Goal: Task Accomplishment & Management: Complete application form

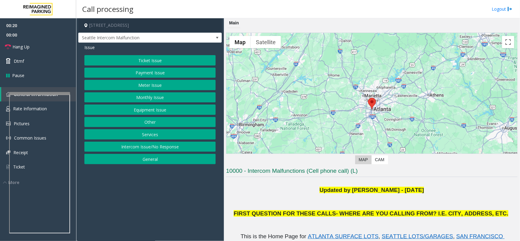
click at [147, 59] on button "Ticket Issue" at bounding box center [149, 60] width 131 height 10
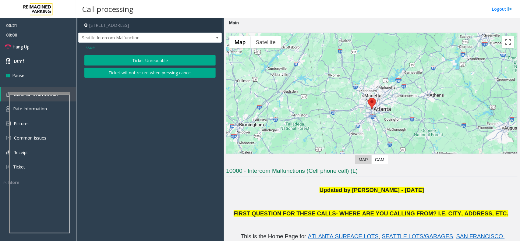
click at [151, 62] on button "Ticket Unreadable" at bounding box center [149, 60] width 131 height 10
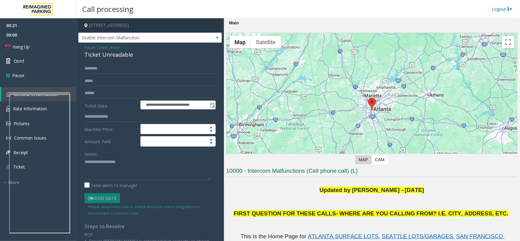
click at [130, 54] on div "Ticket Unreadable" at bounding box center [149, 55] width 131 height 8
copy div "Ticket Unreadable"
drag, startPoint x: 119, startPoint y: 148, endPoint x: 104, endPoint y: 172, distance: 28.5
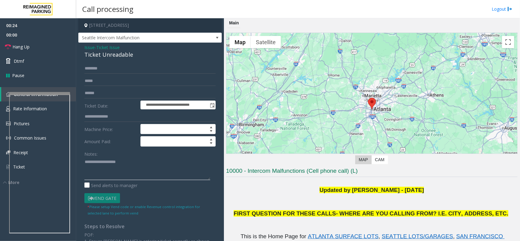
paste textarea "**********"
type textarea "**********"
click at [119, 89] on input "text" at bounding box center [149, 93] width 131 height 10
type input "****"
click at [79, 91] on div "**********" at bounding box center [149, 179] width 143 height 272
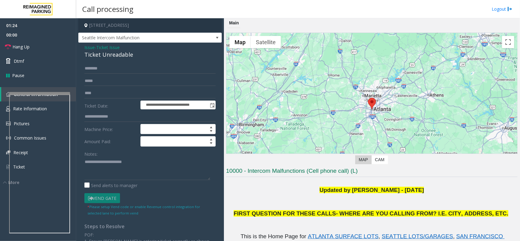
click at [107, 87] on form "**********" at bounding box center [149, 139] width 131 height 153
click at [107, 92] on input "****" at bounding box center [149, 93] width 131 height 10
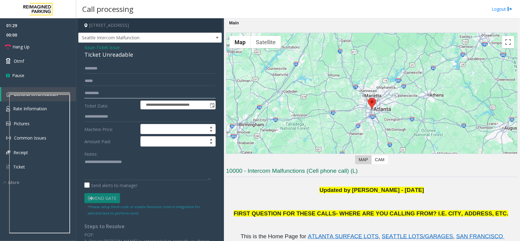
paste input "**********"
type input "**********"
click at [251, 170] on h3 "10000 - Intercom Malfunctions (Cell phone call) (L)" at bounding box center [371, 172] width 291 height 10
click at [253, 169] on h3 "10000 - Intercom Malfunctions (Cell phone call) (L)" at bounding box center [371, 172] width 291 height 10
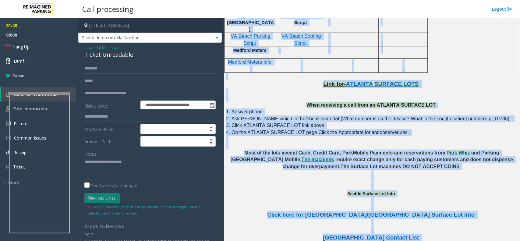
scroll to position [1173, 0]
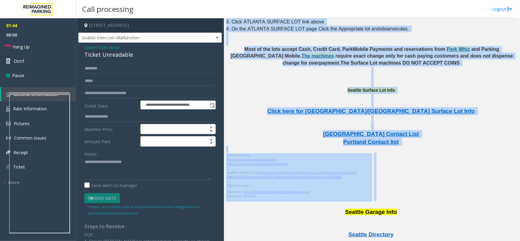
drag, startPoint x: 253, startPoint y: 169, endPoint x: 396, endPoint y: 63, distance: 177.9
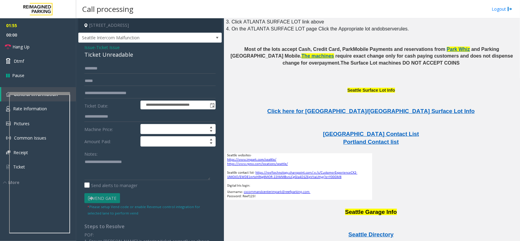
click at [90, 181] on div "Notes: Send alerts to manager" at bounding box center [149, 169] width 131 height 40
click at [90, 177] on textarea at bounding box center [147, 168] width 126 height 23
click at [54, 47] on link "Hang Up" at bounding box center [38, 47] width 76 height 14
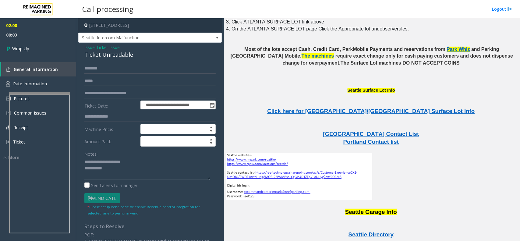
click at [115, 170] on textarea at bounding box center [147, 168] width 126 height 23
paste textarea "**********"
click at [115, 170] on textarea at bounding box center [147, 168] width 126 height 23
type textarea "**********"
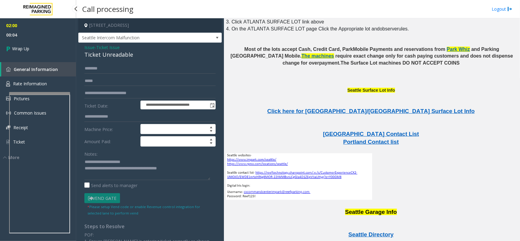
click at [22, 31] on span "00:04" at bounding box center [38, 34] width 76 height 9
click at [30, 48] on link "Wrap Up" at bounding box center [38, 49] width 76 height 18
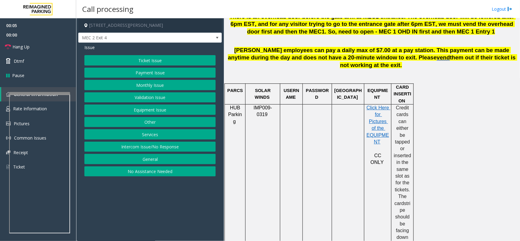
scroll to position [304, 0]
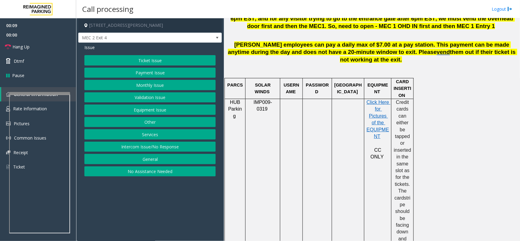
click at [241, 48] on span "[PERSON_NAME] employees can pay a daily max of $7.00 at a pay station. This pay…" at bounding box center [369, 48] width 283 height 14
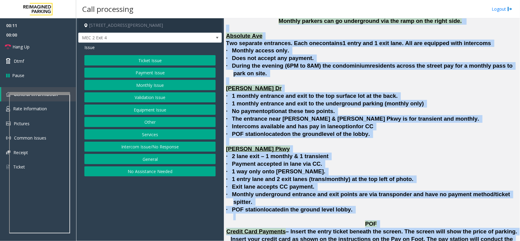
scroll to position [1550, 0]
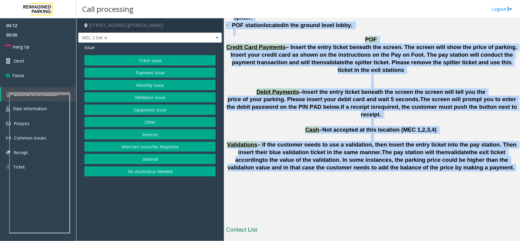
drag, startPoint x: 241, startPoint y: 48, endPoint x: 419, endPoint y: 111, distance: 188.8
click at [419, 156] on span "to the value of the validation. In some instances, the parking price could be h…" at bounding box center [370, 163] width 287 height 14
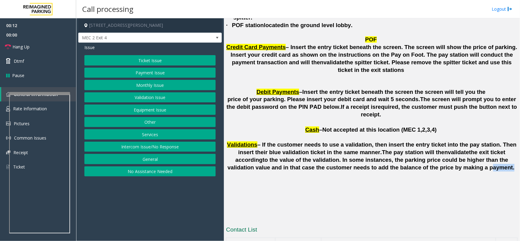
click at [419, 156] on span "to the value of the validation. In some instances, the parking price could be h…" at bounding box center [370, 163] width 287 height 14
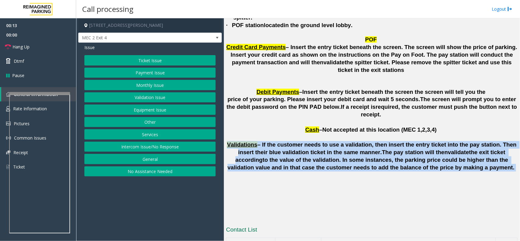
click at [419, 156] on span "to the value of the validation. In some instances, the parking price could be h…" at bounding box center [370, 163] width 287 height 14
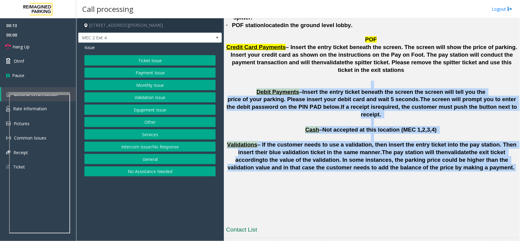
drag, startPoint x: 419, startPoint y: 111, endPoint x: 290, endPoint y: 35, distance: 149.6
click at [290, 74] on p at bounding box center [371, 81] width 291 height 14
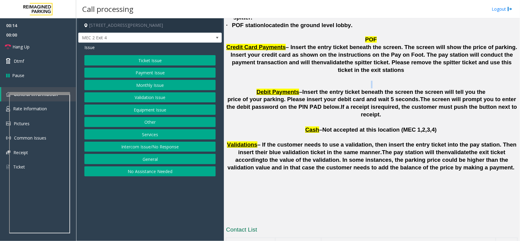
click at [290, 74] on p at bounding box center [371, 81] width 291 height 14
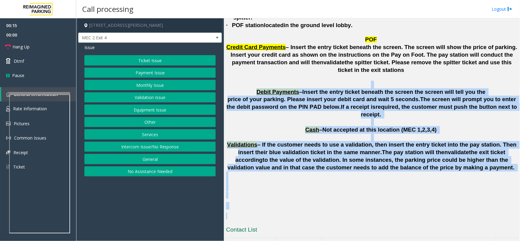
drag, startPoint x: 290, startPoint y: 35, endPoint x: 428, endPoint y: 167, distance: 190.6
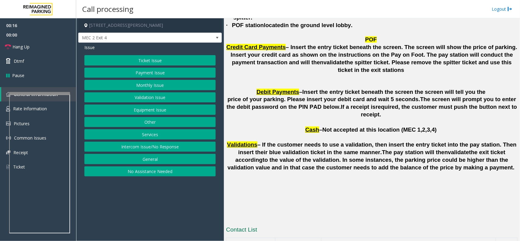
click at [127, 63] on button "Ticket Issue" at bounding box center [149, 60] width 131 height 10
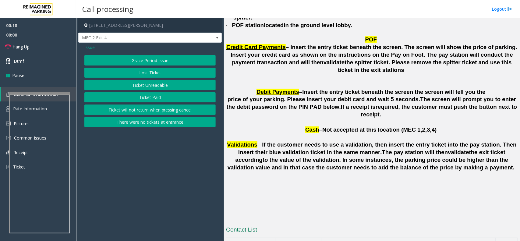
click at [144, 119] on button "There were no tickets at entrance" at bounding box center [149, 122] width 131 height 10
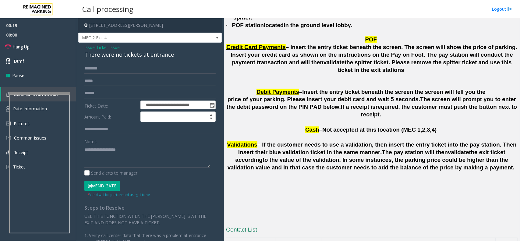
click at [138, 54] on div "There were no tickets at entrance" at bounding box center [149, 55] width 131 height 8
copy div "There were no tickets at entrance"
paste textarea "**********"
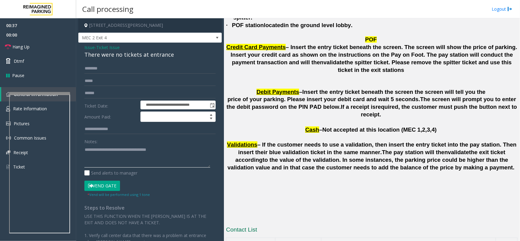
type textarea "**********"
click at [140, 71] on input "text" at bounding box center [149, 68] width 131 height 10
type input "*********"
drag, startPoint x: 103, startPoint y: 69, endPoint x: 98, endPoint y: 68, distance: 5.2
click at [98, 68] on input "*********" at bounding box center [149, 68] width 131 height 10
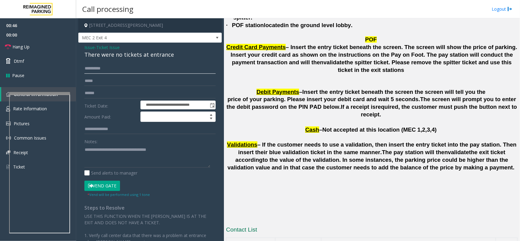
click at [98, 68] on input "*********" at bounding box center [149, 68] width 131 height 10
paste input "********"
click at [102, 192] on small "* Vend will be performed using 1 tone" at bounding box center [118, 194] width 62 height 5
click at [107, 67] on input "********" at bounding box center [149, 68] width 131 height 10
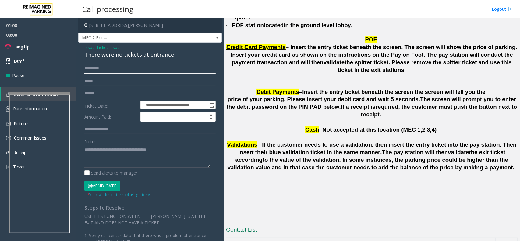
type input "********"
click at [101, 184] on button "Vend Gate" at bounding box center [102, 186] width 36 height 10
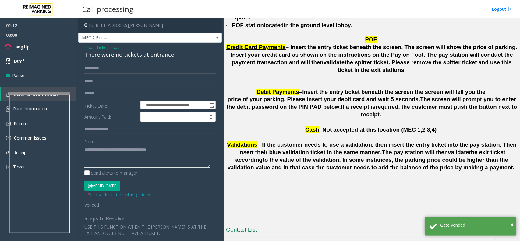
click at [85, 160] on textarea at bounding box center [147, 156] width 126 height 23
paste textarea "**********"
type textarea "**********"
click at [53, 40] on link "Hang Up" at bounding box center [38, 47] width 76 height 14
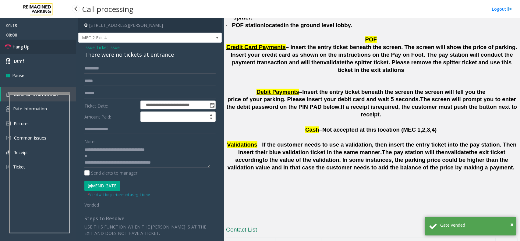
click at [53, 40] on link "Hang Up" at bounding box center [38, 47] width 76 height 14
click at [54, 40] on link "Hang Up" at bounding box center [38, 47] width 76 height 14
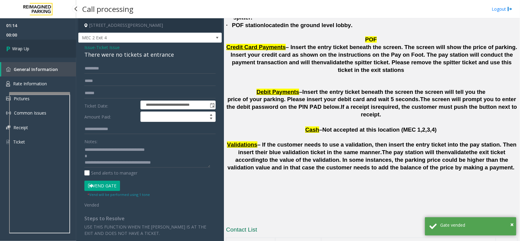
click at [54, 40] on link "Wrap Up" at bounding box center [38, 49] width 76 height 18
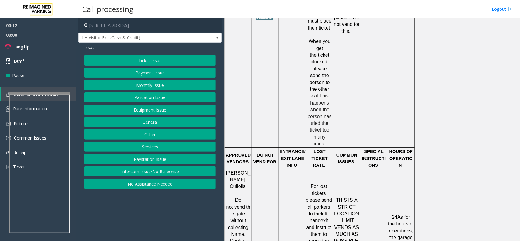
scroll to position [723, 0]
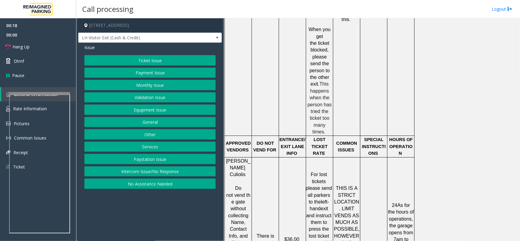
click at [313, 172] on span "For lost tickets please send all parkers to the" at bounding box center [319, 188] width 26 height 33
drag, startPoint x: 313, startPoint y: 145, endPoint x: 324, endPoint y: 202, distance: 58.9
click at [324, 202] on span "For lost tickets please send all parkers to the left-hand exit and instruct the…" at bounding box center [318, 225] width 27 height 107
click at [324, 206] on span "exit and instruct them to press the lost ticket button which is touch screen an…" at bounding box center [318, 242] width 27 height 73
drag, startPoint x: 324, startPoint y: 202, endPoint x: 323, endPoint y: 154, distance: 48.4
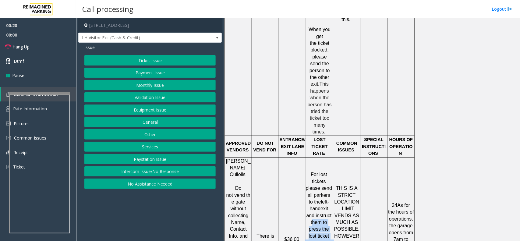
click at [323, 206] on span "exit and instruct them to press the lost ticket button which is touch screen an…" at bounding box center [318, 242] width 27 height 73
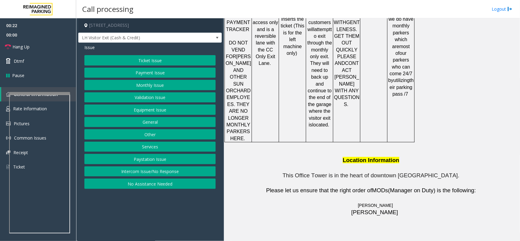
scroll to position [745, 0]
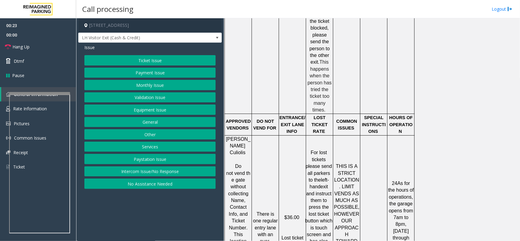
click at [155, 59] on button "Ticket Issue" at bounding box center [149, 60] width 131 height 10
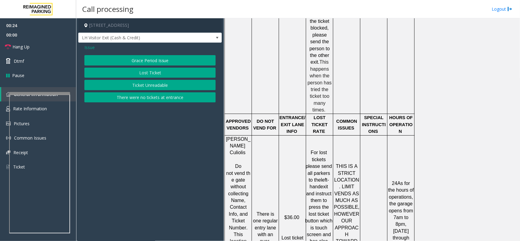
click at [153, 70] on button "Lost Ticket" at bounding box center [149, 73] width 131 height 10
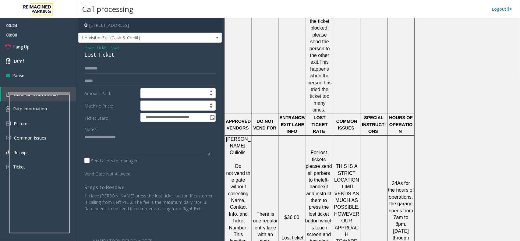
click at [111, 57] on div "Lost Ticket" at bounding box center [149, 55] width 131 height 8
copy div "Lost Ticket"
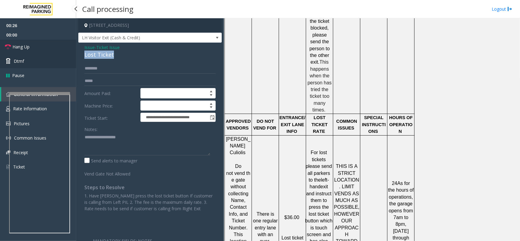
drag, startPoint x: 26, startPoint y: 44, endPoint x: 37, endPoint y: 58, distance: 18.3
click at [26, 44] on span "Hang Up" at bounding box center [20, 47] width 17 height 6
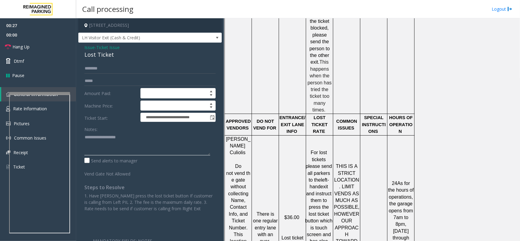
click at [145, 141] on textarea at bounding box center [147, 143] width 126 height 23
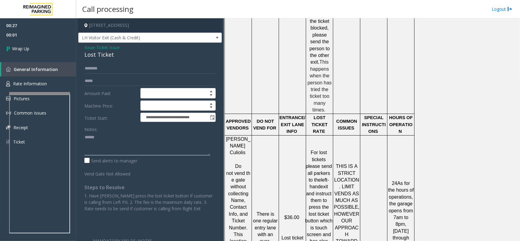
paste textarea "**********"
click at [85, 151] on textarea at bounding box center [147, 143] width 126 height 23
paste textarea "**********"
type textarea "**********"
click at [61, 59] on div "00:27 00:07 Wrap Up General Information Rate Information Pictures Common Issues…" at bounding box center [38, 86] width 76 height 136
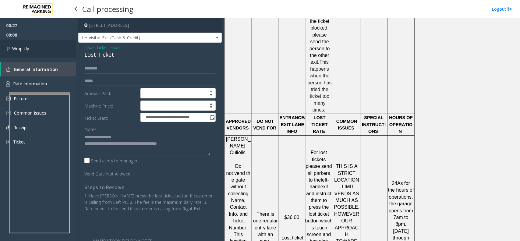
click at [55, 53] on link "Wrap Up" at bounding box center [38, 49] width 76 height 18
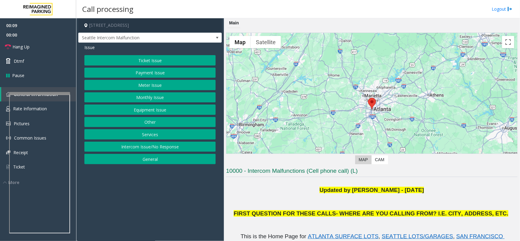
click at [248, 171] on h3 "10000 - Intercom Malfunctions (Cell phone call) (L)" at bounding box center [371, 172] width 291 height 10
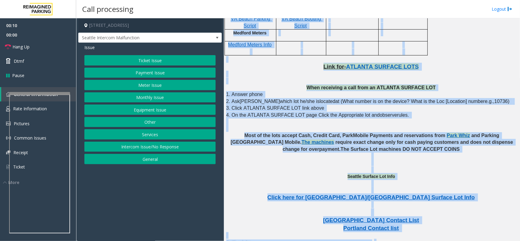
scroll to position [1173, 0]
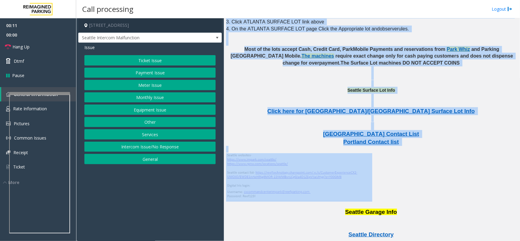
drag, startPoint x: 248, startPoint y: 171, endPoint x: 361, endPoint y: 68, distance: 153.4
click at [361, 153] on span at bounding box center [299, 176] width 146 height 47
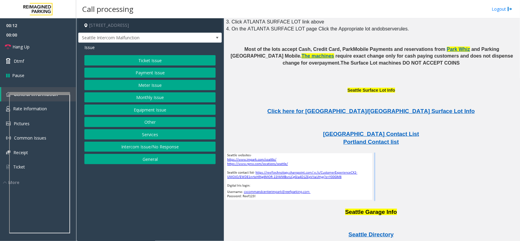
click at [361, 153] on span at bounding box center [299, 176] width 146 height 47
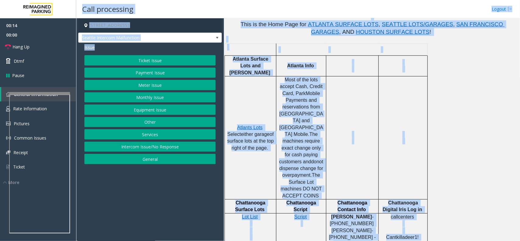
scroll to position [67, 0]
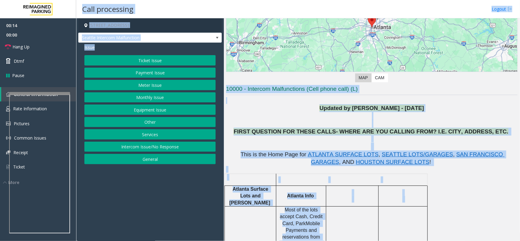
drag, startPoint x: 361, startPoint y: 68, endPoint x: 261, endPoint y: 11, distance: 115.2
click at [261, 11] on div "Call processing Logout [STREET_ADDRESS] [GEOGRAPHIC_DATA] Intercom Malfunction …" at bounding box center [298, 120] width 444 height 241
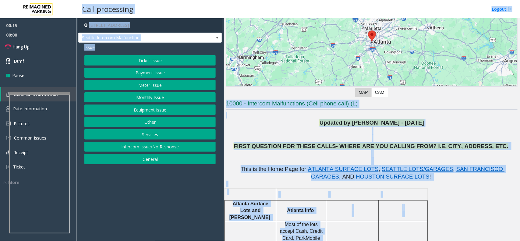
click at [251, 105] on h3 "10000 - Intercom Malfunctions (Cell phone call) (L)" at bounding box center [371, 105] width 291 height 10
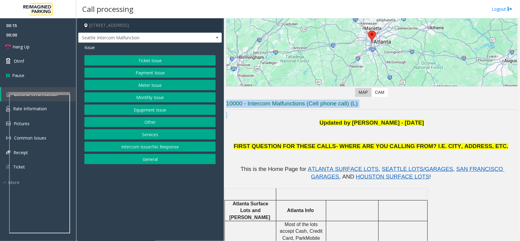
click at [251, 105] on h3 "10000 - Intercom Malfunctions (Cell phone call) (L)" at bounding box center [371, 105] width 291 height 10
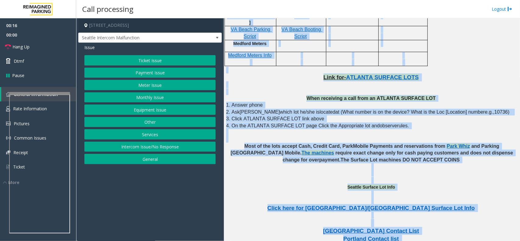
scroll to position [1173, 0]
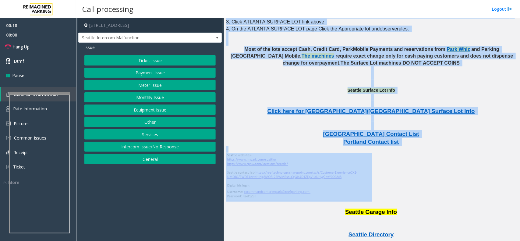
drag, startPoint x: 251, startPoint y: 105, endPoint x: 369, endPoint y: 58, distance: 126.5
click at [369, 153] on span at bounding box center [299, 176] width 146 height 47
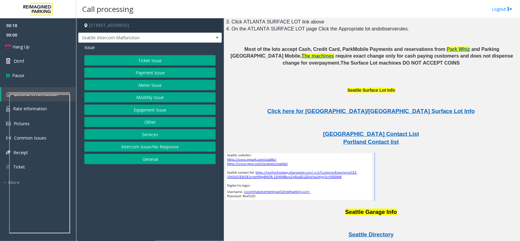
click at [369, 153] on span at bounding box center [299, 176] width 146 height 47
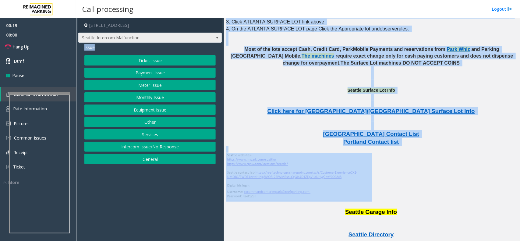
drag, startPoint x: 369, startPoint y: 58, endPoint x: 216, endPoint y: 39, distance: 154.7
click at [216, 39] on div "[STREET_ADDRESS] [GEOGRAPHIC_DATA] Intercom Malfunction Issue Ticket Issue Paym…" at bounding box center [297, 129] width 443 height 223
click at [160, 65] on button "Ticket Issue" at bounding box center [149, 60] width 131 height 10
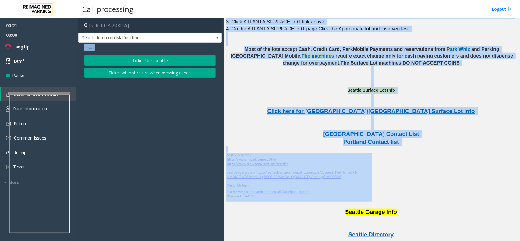
click at [84, 52] on div "Issue Ticket Unreadable Ticket will not return when pressing cancel" at bounding box center [149, 62] width 143 height 38
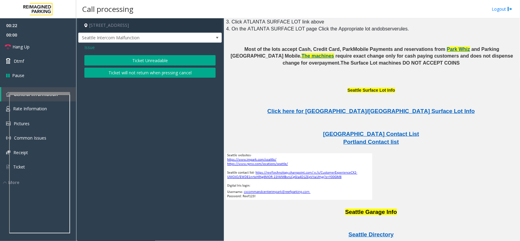
click at [86, 51] on div "Issue Ticket Unreadable Ticket will not return when pressing cancel" at bounding box center [149, 62] width 143 height 38
click at [88, 48] on span "Issue" at bounding box center [89, 47] width 10 height 6
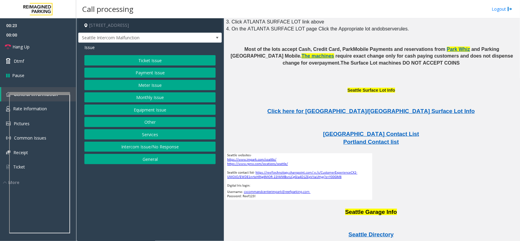
drag, startPoint x: 145, startPoint y: 104, endPoint x: 146, endPoint y: 115, distance: 11.4
click at [146, 115] on div "Ticket Issue Payment Issue Meter Issue Monthly Issue Equipment Issue Other Serv…" at bounding box center [149, 109] width 131 height 109
click at [146, 115] on button "Equipment Issue" at bounding box center [149, 109] width 131 height 10
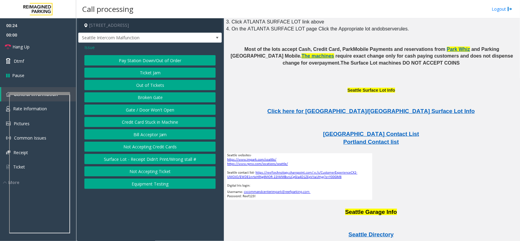
click at [149, 69] on button "Ticket Jam" at bounding box center [149, 73] width 131 height 10
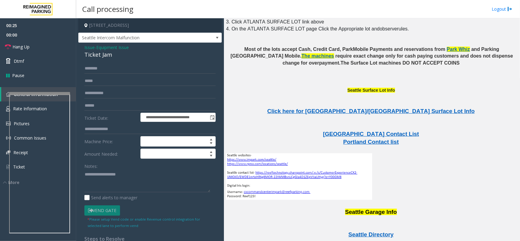
click at [115, 55] on div "Ticket Jam" at bounding box center [149, 55] width 131 height 8
copy div "Ticket Jam"
click at [145, 174] on textarea at bounding box center [147, 180] width 126 height 23
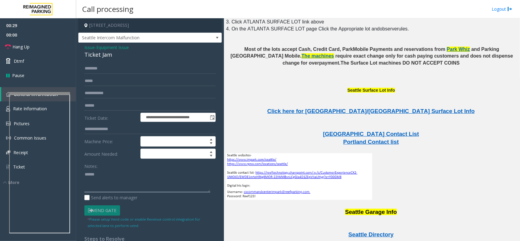
paste textarea "**********"
type textarea "**********"
drag, startPoint x: 134, startPoint y: 94, endPoint x: 130, endPoint y: 92, distance: 4.8
paste input "**********"
click at [84, 94] on div "**********" at bounding box center [150, 182] width 140 height 238
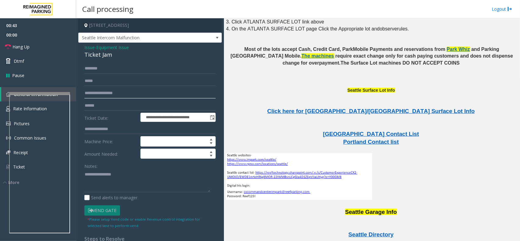
click at [86, 93] on input "**********" at bounding box center [149, 93] width 131 height 10
type input "**********"
paste textarea "**********"
type textarea "**********"
click at [68, 45] on link "Hang Up" at bounding box center [38, 47] width 76 height 14
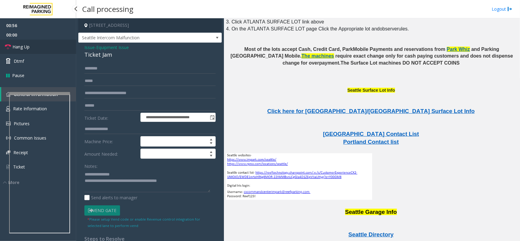
click at [68, 45] on link "Hang Up" at bounding box center [38, 47] width 76 height 14
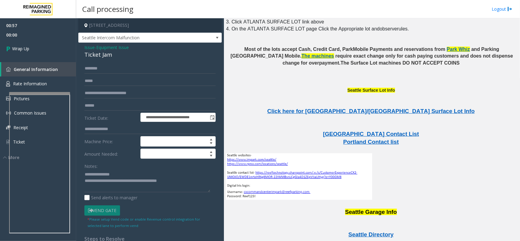
scroll to position [1135, 0]
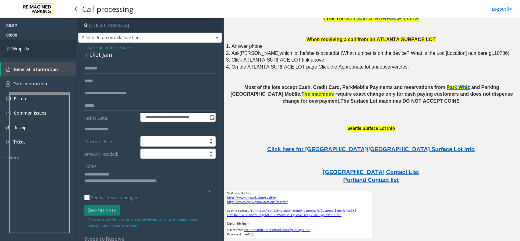
click at [43, 53] on link "Wrap Up" at bounding box center [38, 49] width 76 height 18
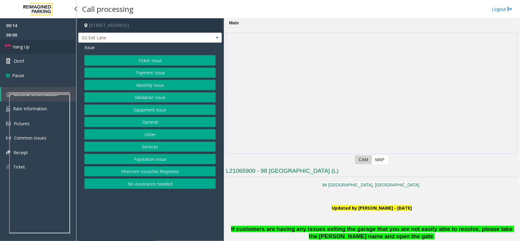
click at [52, 42] on link "Hang Up" at bounding box center [38, 47] width 76 height 14
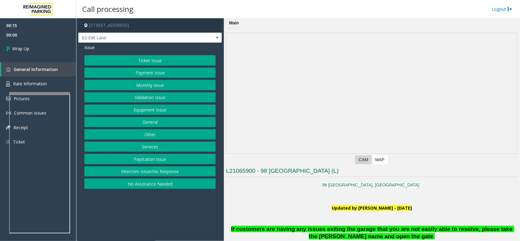
click at [154, 171] on button "Intercom Issue/No Response" at bounding box center [149, 171] width 131 height 10
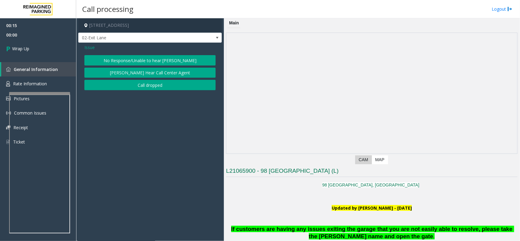
click at [133, 55] on button "No Response/Unable to hear [PERSON_NAME]" at bounding box center [149, 60] width 131 height 10
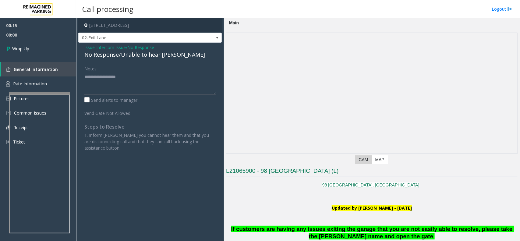
click at [133, 55] on div "No Response/Unable to hear [PERSON_NAME]" at bounding box center [149, 55] width 131 height 8
type textarea "**********"
drag, startPoint x: 17, startPoint y: 19, endPoint x: 37, endPoint y: 43, distance: 30.9
click at [17, 19] on li "00:15" at bounding box center [38, 24] width 76 height 12
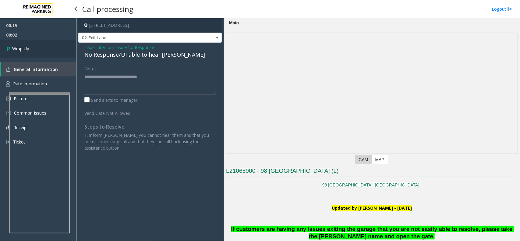
click at [37, 43] on link "Wrap Up" at bounding box center [38, 49] width 76 height 18
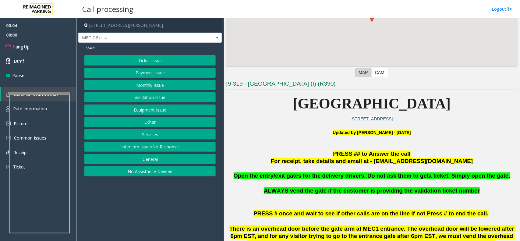
scroll to position [190, 0]
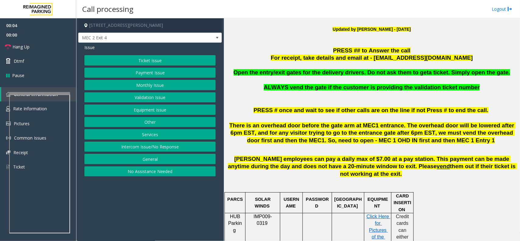
click at [320, 88] on span "ALWAYS vend the gate if the customer is providing the validation ticket number" at bounding box center [372, 87] width 216 height 6
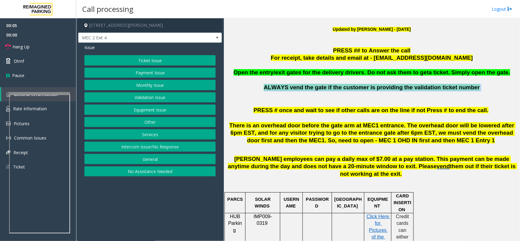
click at [320, 88] on span "ALWAYS vend the gate if the customer is providing the validation ticket number" at bounding box center [372, 87] width 216 height 6
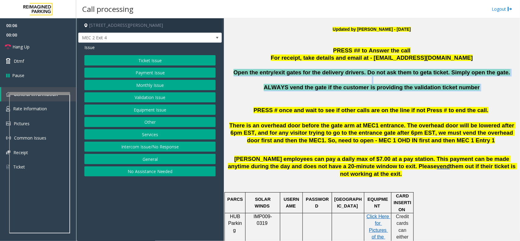
drag, startPoint x: 320, startPoint y: 88, endPoint x: 302, endPoint y: 72, distance: 24.8
click at [302, 72] on div "Open the entry/exit gates for the delivery drivers. Do not ask them to get a ti…" at bounding box center [371, 84] width 291 height 30
click at [301, 72] on span "Open the entry/exit gates for the delivery drivers. Do not ask them to get" at bounding box center [331, 72] width 195 height 6
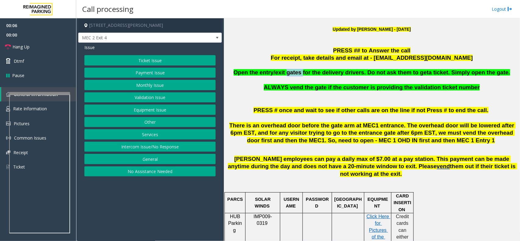
click at [301, 72] on span "Open the entry/exit gates for the delivery drivers. Do not ask them to get" at bounding box center [331, 72] width 195 height 6
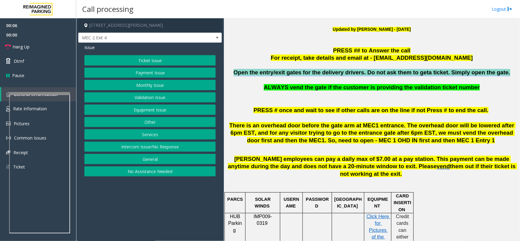
click at [301, 72] on span "Open the entry/exit gates for the delivery drivers. Do not ask them to get" at bounding box center [331, 72] width 195 height 6
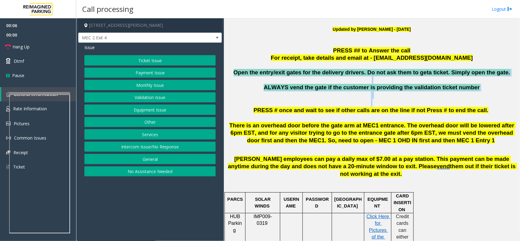
drag, startPoint x: 301, startPoint y: 72, endPoint x: 308, endPoint y: 103, distance: 31.7
click at [308, 103] on p at bounding box center [371, 103] width 291 height 8
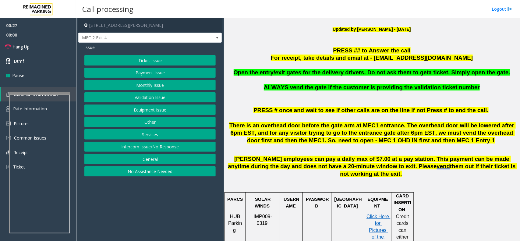
click at [172, 136] on button "Services" at bounding box center [149, 134] width 131 height 10
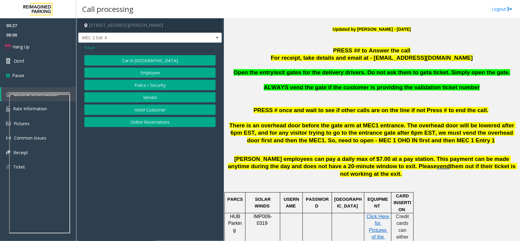
click at [160, 99] on button "Vendor" at bounding box center [149, 97] width 131 height 10
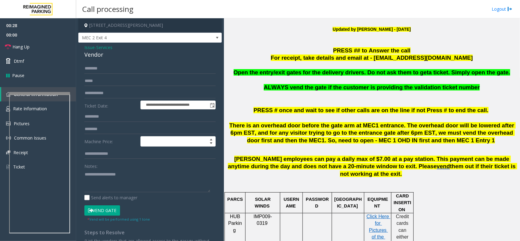
click at [96, 56] on div "Vendor" at bounding box center [149, 55] width 131 height 8
copy div "Vendor"
click at [128, 181] on textarea at bounding box center [147, 180] width 126 height 23
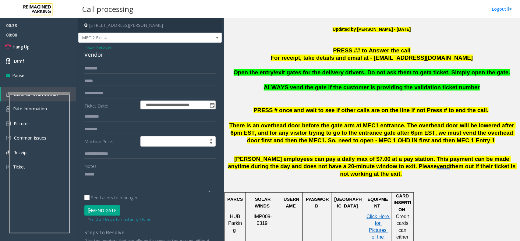
paste textarea "******"
type textarea "**********"
click at [241, 63] on p at bounding box center [371, 65] width 291 height 7
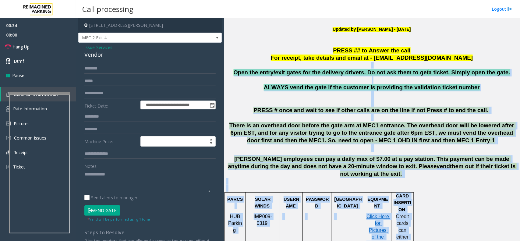
drag, startPoint x: 241, startPoint y: 63, endPoint x: 463, endPoint y: 184, distance: 253.2
click at [457, 147] on p "There is an overhead door before the gate arm at MEC1 entrance. The overhead do…" at bounding box center [371, 137] width 291 height 30
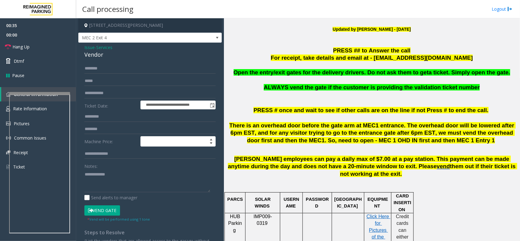
click at [457, 147] on p "There is an overhead door before the gate arm at MEC1 entrance. The overhead do…" at bounding box center [371, 137] width 291 height 30
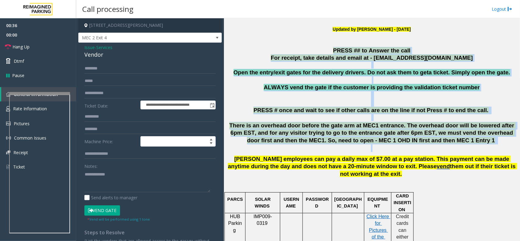
drag, startPoint x: 457, startPoint y: 147, endPoint x: 283, endPoint y: 50, distance: 198.6
click at [283, 50] on p "PRESS ## to Answer the call" at bounding box center [371, 51] width 291 height 8
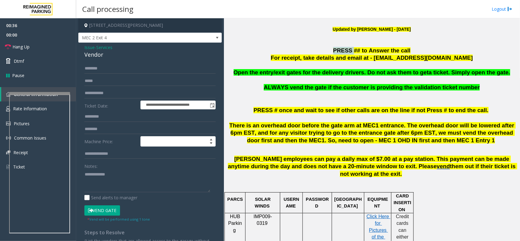
click at [283, 50] on p "PRESS ## to Answer the call" at bounding box center [371, 51] width 291 height 8
click at [99, 72] on input "text" at bounding box center [149, 68] width 131 height 10
click at [125, 210] on div "Vend Gate" at bounding box center [116, 210] width 67 height 10
click at [110, 209] on button "Vend Gate" at bounding box center [102, 210] width 36 height 10
click at [107, 66] on input "text" at bounding box center [149, 68] width 131 height 10
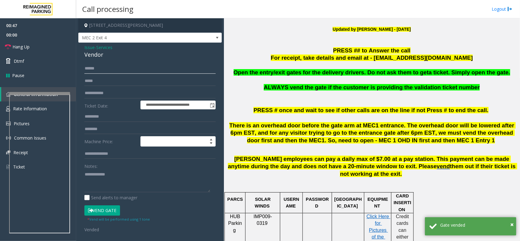
type input "*****"
drag, startPoint x: 94, startPoint y: 74, endPoint x: 94, endPoint y: 67, distance: 6.4
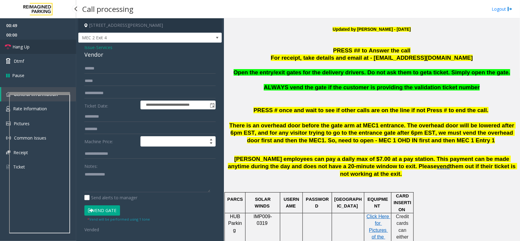
drag, startPoint x: 94, startPoint y: 67, endPoint x: 44, endPoint y: 43, distance: 56.0
click at [44, 43] on link "Hang Up" at bounding box center [38, 47] width 76 height 14
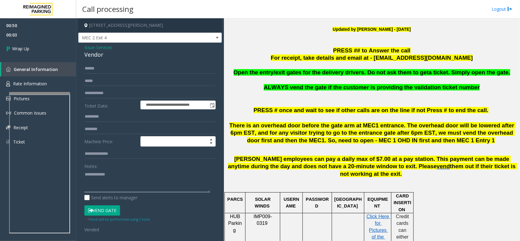
click at [108, 183] on textarea at bounding box center [147, 180] width 126 height 23
paste textarea "**********"
type textarea "**********"
click at [25, 9] on img at bounding box center [38, 9] width 37 height 18
click at [42, 63] on link "General Information" at bounding box center [38, 69] width 75 height 14
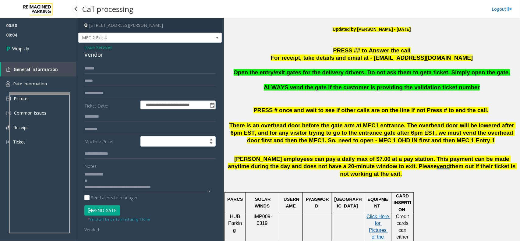
click at [40, 58] on div "00:50 00:04 Wrap Up General Information Rate Information Pictures Common Issues…" at bounding box center [38, 86] width 76 height 136
click at [40, 49] on link "Wrap Up" at bounding box center [38, 49] width 76 height 18
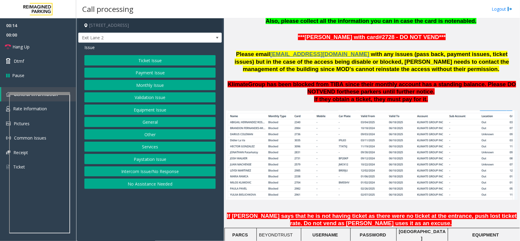
scroll to position [457, 0]
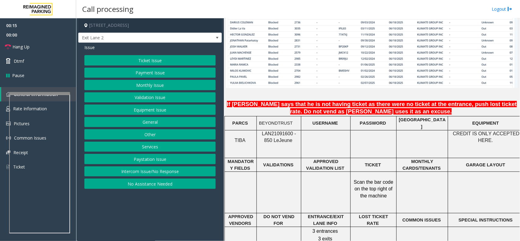
click at [268, 134] on p "LAN21091600 - 850 Le Jeune" at bounding box center [279, 137] width 40 height 14
copy span "LAN21091600"
click at [190, 88] on button "Monthly Issue" at bounding box center [149, 85] width 131 height 10
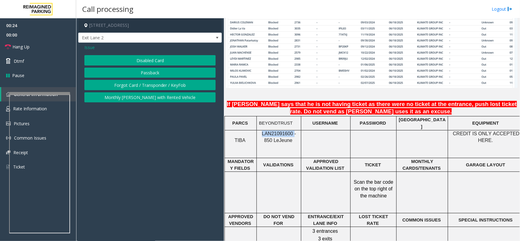
click at [169, 72] on button "Passback" at bounding box center [149, 73] width 131 height 10
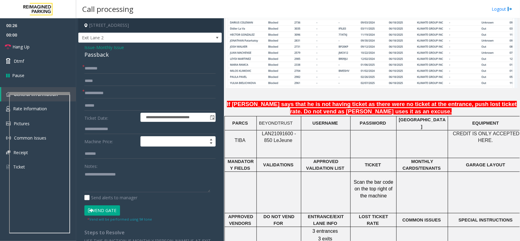
click at [99, 54] on div "Passback" at bounding box center [149, 55] width 131 height 8
click at [100, 53] on div "Passback" at bounding box center [149, 55] width 131 height 8
type textarea "********"
click at [83, 174] on div "**********" at bounding box center [150, 194] width 140 height 263
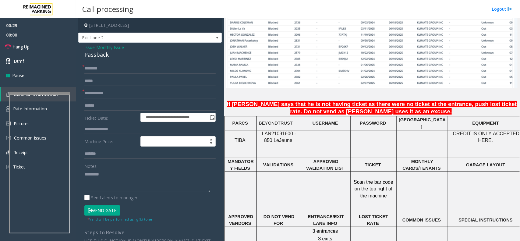
click at [86, 174] on textarea at bounding box center [147, 180] width 126 height 23
click at [144, 61] on div "**********" at bounding box center [149, 188] width 143 height 290
type input "*******"
click at [107, 172] on textarea at bounding box center [147, 180] width 126 height 23
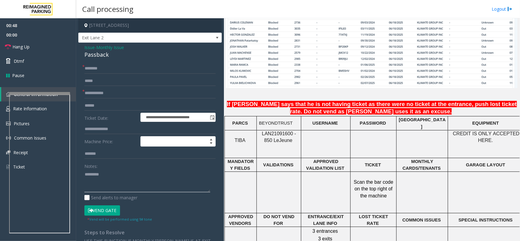
click at [107, 172] on textarea at bounding box center [147, 180] width 126 height 23
paste textarea "**********"
type textarea "**********"
click at [106, 96] on input "text" at bounding box center [149, 93] width 131 height 10
click at [116, 92] on input "****" at bounding box center [149, 93] width 131 height 10
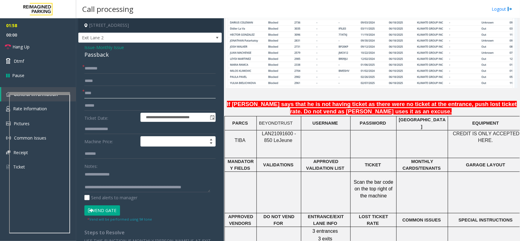
click at [116, 92] on input "****" at bounding box center [149, 93] width 131 height 10
click at [117, 89] on input "****" at bounding box center [149, 93] width 131 height 10
paste input "text"
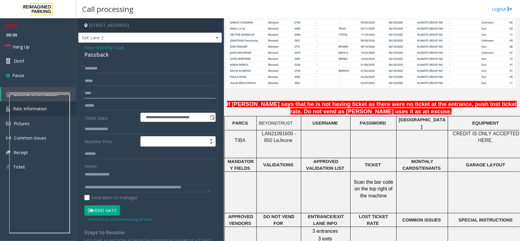
type input "****"
click at [114, 67] on input "*******" at bounding box center [149, 68] width 131 height 10
paste input "********"
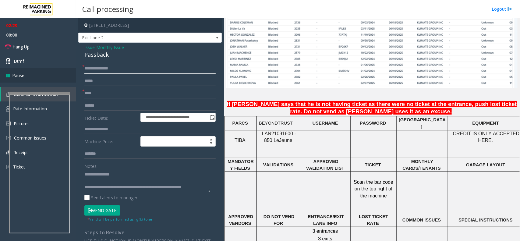
type input "**********"
click at [111, 213] on button "Vend Gate" at bounding box center [102, 210] width 36 height 10
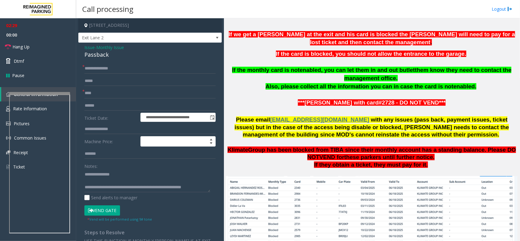
scroll to position [266, 0]
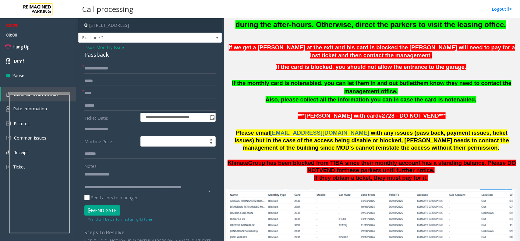
click at [301, 162] on span "Group has been blocked from TIBA since their monthly account has a standing bal…" at bounding box center [382, 167] width 268 height 14
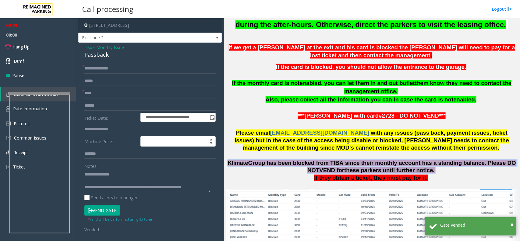
click at [301, 162] on span "Group has been blocked from TIBA since their monthly account has a standing bal…" at bounding box center [382, 167] width 268 height 14
click at [302, 162] on span "Group has been blocked from TIBA since their monthly account has a standing bal…" at bounding box center [382, 167] width 268 height 14
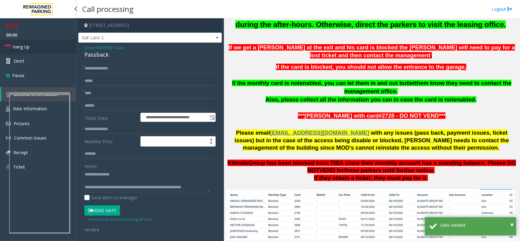
click at [32, 41] on link "Hang Up" at bounding box center [38, 47] width 76 height 14
click at [193, 188] on textarea at bounding box center [147, 180] width 126 height 23
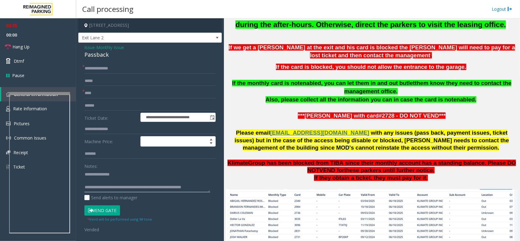
click at [193, 188] on textarea at bounding box center [147, 180] width 126 height 23
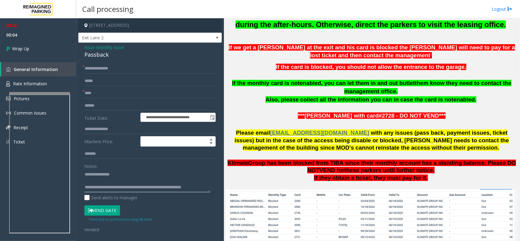
scroll to position [4, 0]
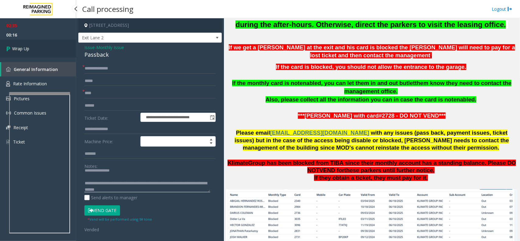
type textarea "**********"
click at [38, 49] on link "Wrap Up" at bounding box center [38, 49] width 76 height 18
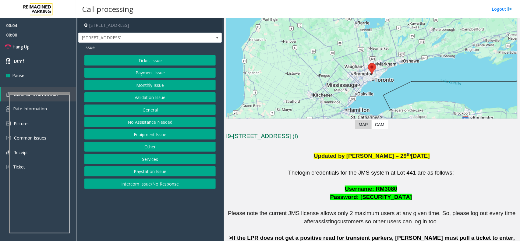
scroll to position [76, 0]
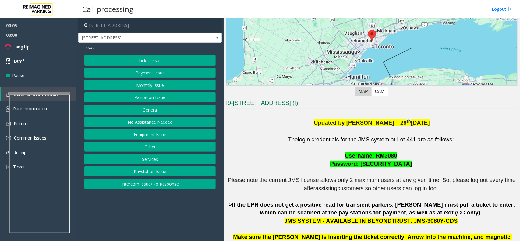
click at [282, 104] on h3 "I9-[STREET_ADDRESS] (I)" at bounding box center [371, 104] width 291 height 10
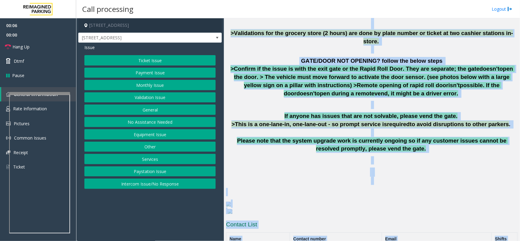
scroll to position [373, 0]
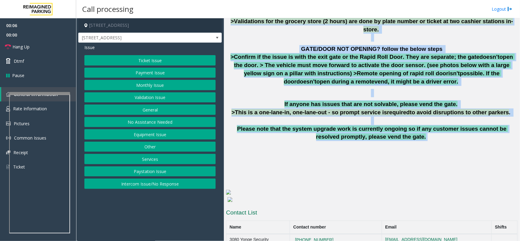
drag, startPoint x: 282, startPoint y: 104, endPoint x: 407, endPoint y: 104, distance: 125.1
click at [407, 104] on div "I9-441 - [STREET_ADDRESS] (I) Updated by [PERSON_NAME] – [DATE] The login crede…" at bounding box center [371, 30] width 291 height 456
click at [407, 125] on span "Please note that the system upgrade work is currently ongoing so if any custome…" at bounding box center [372, 132] width 271 height 15
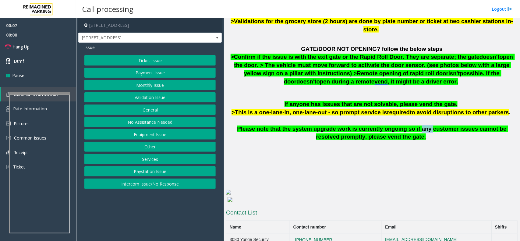
click at [407, 125] on span "Please note that the system upgrade work is currently ongoing so if any custome…" at bounding box center [372, 132] width 271 height 15
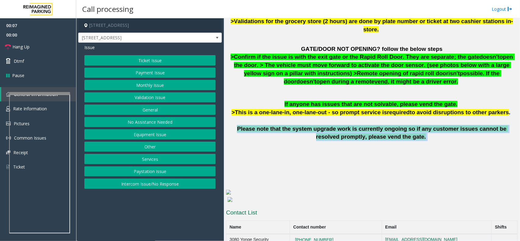
click at [407, 125] on span "Please note that the system upgrade work is currently ongoing so if any custome…" at bounding box center [372, 132] width 271 height 15
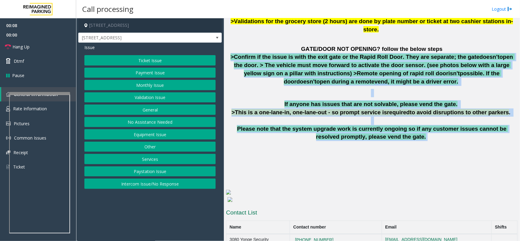
drag, startPoint x: 407, startPoint y: 104, endPoint x: 343, endPoint y: 55, distance: 79.7
click at [343, 55] on p "GATE/DOOR NOT OPENING? follow the below steps >Confirm if the issue is with the…" at bounding box center [371, 65] width 291 height 41
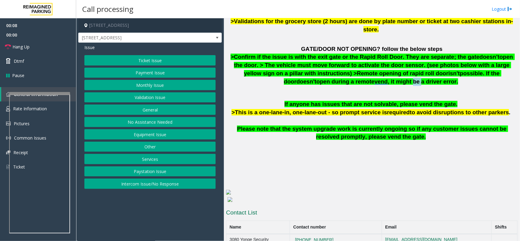
click at [343, 55] on p "GATE/DOOR NOT OPENING? follow the below steps >Confirm if the issue is with the…" at bounding box center [371, 65] width 291 height 41
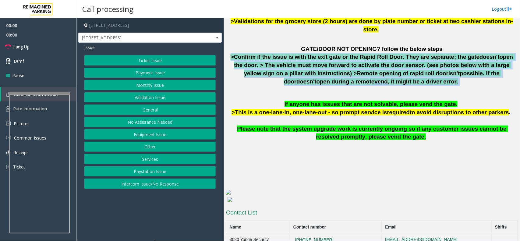
click at [343, 55] on p "GATE/DOOR NOT OPENING? follow the below steps >Confirm if the issue is with the…" at bounding box center [371, 65] width 291 height 41
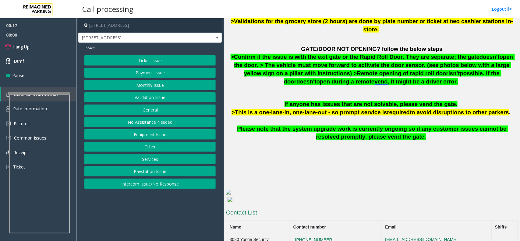
click at [369, 101] on span "If anyone has issues that are not solvable, please vend the gate." at bounding box center [370, 104] width 173 height 6
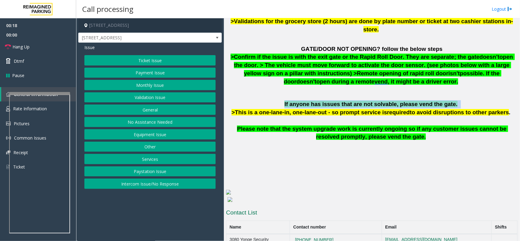
click at [369, 101] on span "If anyone has issues that are not solvable, please vend the gate." at bounding box center [370, 104] width 173 height 6
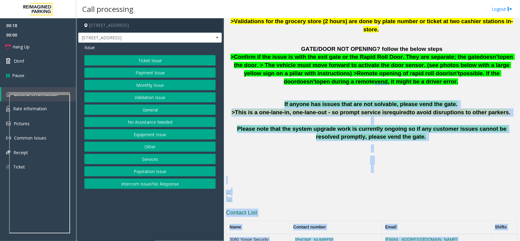
drag, startPoint x: 369, startPoint y: 84, endPoint x: 416, endPoint y: 223, distance: 146.4
click at [416, 223] on div "I9-441 - [STREET_ADDRESS] (I) Updated by [PERSON_NAME] – [DATE] The login crede…" at bounding box center [371, 30] width 291 height 456
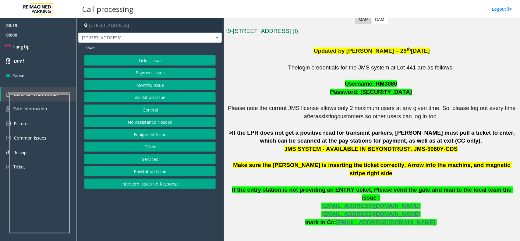
scroll to position [145, 0]
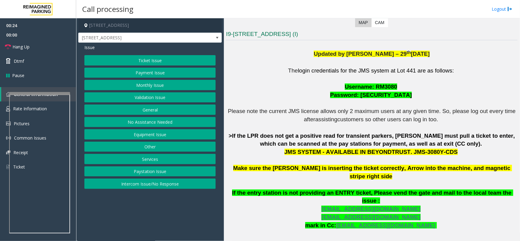
click at [363, 158] on p "The login credentials for the JMS system at Lot 441 are as follows: Username: R…" at bounding box center [371, 164] width 291 height 195
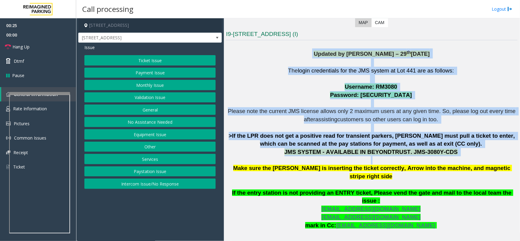
drag, startPoint x: 363, startPoint y: 158, endPoint x: 311, endPoint y: 54, distance: 116.7
click at [311, 54] on div "Updated by [PERSON_NAME] – [DATE] The login credentials for the JMS system at L…" at bounding box center [371, 236] width 291 height 387
click at [311, 54] on div "Updated by [PERSON_NAME] – [DATE]" at bounding box center [371, 53] width 291 height 10
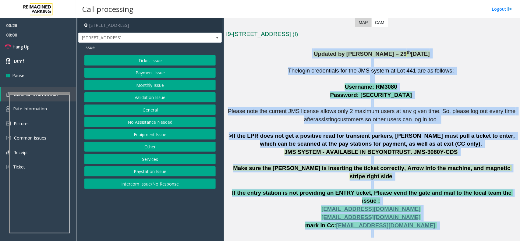
drag, startPoint x: 311, startPoint y: 54, endPoint x: 461, endPoint y: 221, distance: 224.2
click at [461, 221] on div "Updated by [PERSON_NAME] – [DATE] The login credentials for the JMS system at L…" at bounding box center [371, 236] width 291 height 387
click at [461, 221] on p "The login credentials for the JMS system at Lot 441 are as follows: Username: R…" at bounding box center [371, 164] width 291 height 195
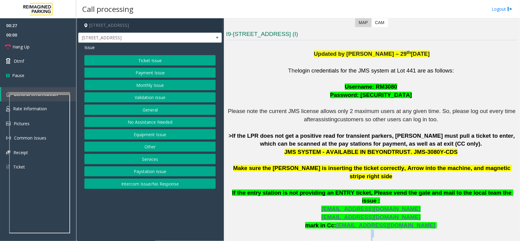
click at [461, 221] on p "The login credentials for the JMS system at Lot 441 are as follows: Username: R…" at bounding box center [371, 164] width 291 height 195
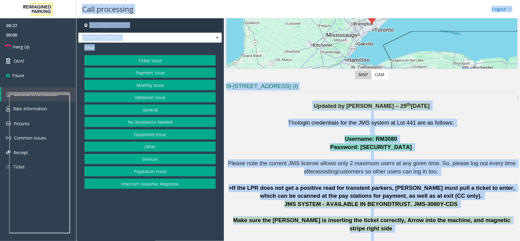
drag, startPoint x: 461, startPoint y: 221, endPoint x: 286, endPoint y: 16, distance: 268.7
click at [286, 16] on div "Call processing Logout [STREET_ADDRESS] [STREET_ADDRESS] Issue Ticket Issue Pay…" at bounding box center [298, 120] width 444 height 241
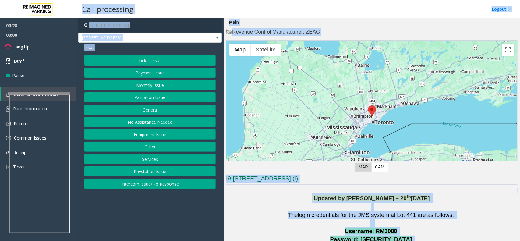
scroll to position [0, 0]
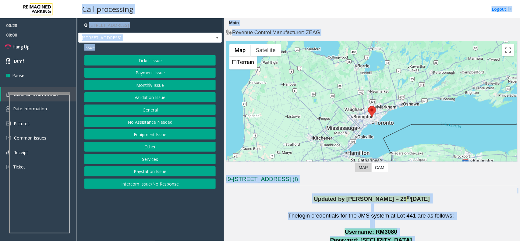
click at [231, 27] on div "Main" at bounding box center [233, 23] width 13 height 10
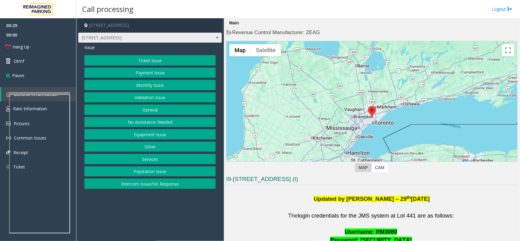
click at [186, 34] on span "[STREET_ADDRESS]" at bounding box center [136, 38] width 114 height 10
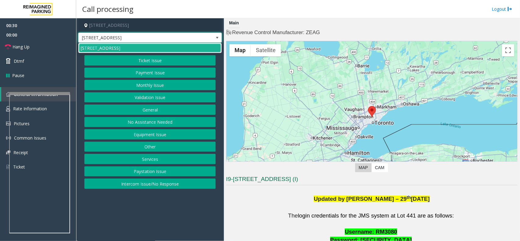
click at [186, 34] on span "[STREET_ADDRESS]" at bounding box center [136, 38] width 114 height 10
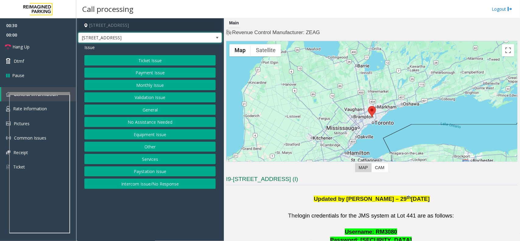
click at [239, 19] on div "Main" at bounding box center [233, 23] width 13 height 10
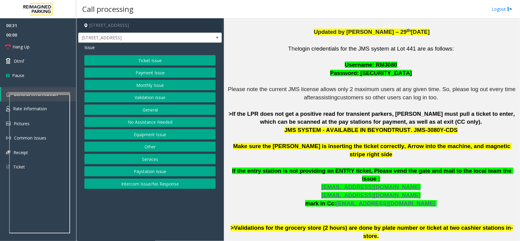
scroll to position [373, 0]
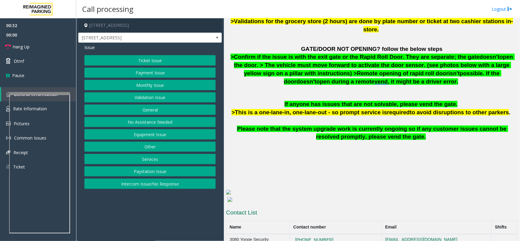
drag, startPoint x: 239, startPoint y: 19, endPoint x: 358, endPoint y: 110, distance: 149.9
click at [358, 110] on div "Main Revenue Control Manufacturer: ZEAG ← Move left → Move right ↑ Move up ↓ Mo…" at bounding box center [372, 129] width 296 height 223
click at [358, 125] on span "Please note that the system upgrade work is currently ongoing so if any custome…" at bounding box center [372, 132] width 271 height 15
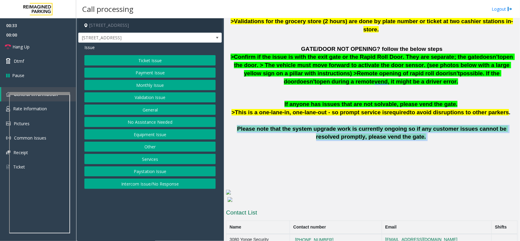
click at [358, 125] on span "Please note that the system upgrade work is currently ongoing so if any custome…" at bounding box center [372, 132] width 271 height 15
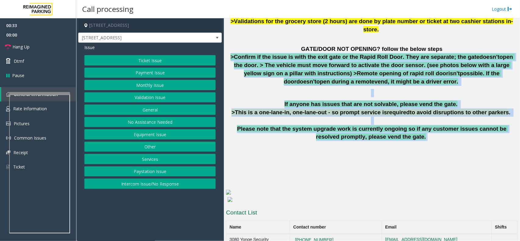
drag, startPoint x: 358, startPoint y: 110, endPoint x: 310, endPoint y: 35, distance: 88.9
click at [310, 54] on span ">Confirm if the issue is with the exit gate or the Rapid Roll Door. They are se…" at bounding box center [354, 57] width 249 height 6
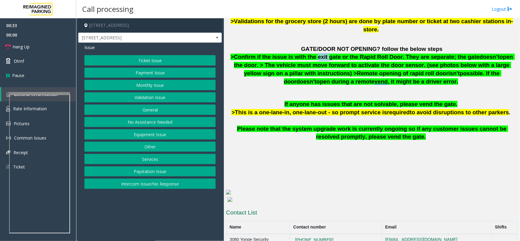
click at [310, 54] on span ">Confirm if the issue is with the exit gate or the Rapid Roll Door. They are se…" at bounding box center [354, 57] width 249 height 6
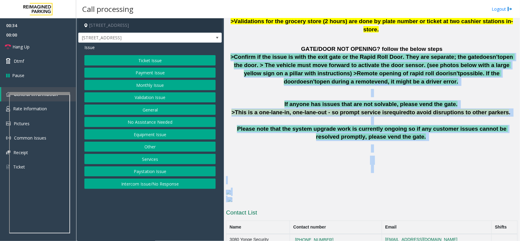
drag, startPoint x: 310, startPoint y: 35, endPoint x: 424, endPoint y: 177, distance: 182.3
click at [424, 177] on div "Updated by [PERSON_NAME] – [DATE] The login credentials for the JMS system at L…" at bounding box center [371, 8] width 291 height 387
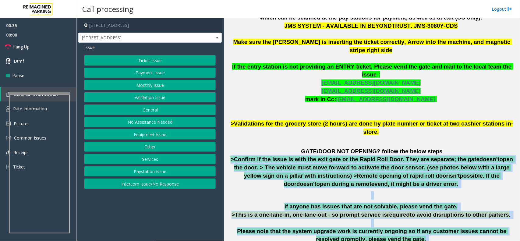
scroll to position [259, 0]
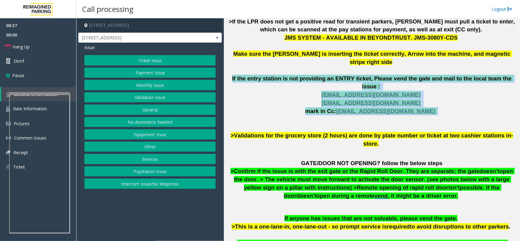
drag, startPoint x: 231, startPoint y: 68, endPoint x: 425, endPoint y: 97, distance: 195.6
click at [425, 97] on p "The login credentials for the JMS system at Lot 441 are as follows: Username: R…" at bounding box center [371, 50] width 291 height 195
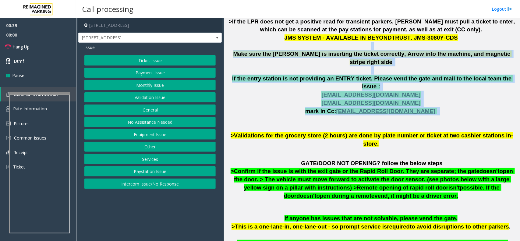
drag, startPoint x: 425, startPoint y: 97, endPoint x: 236, endPoint y: 50, distance: 194.4
click at [236, 50] on p "The login credentials for the JMS system at Lot 441 are as follows: Username: R…" at bounding box center [371, 50] width 291 height 195
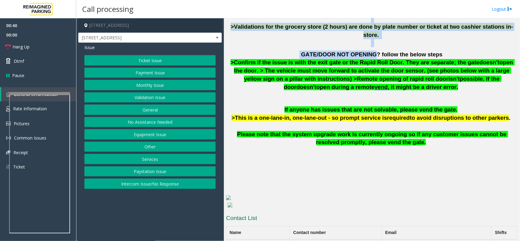
drag, startPoint x: 236, startPoint y: 50, endPoint x: 366, endPoint y: 25, distance: 132.3
click at [366, 25] on div "The login credentials for the JMS system at Lot 441 are as follows: Username: R…" at bounding box center [371, 3] width 291 height 335
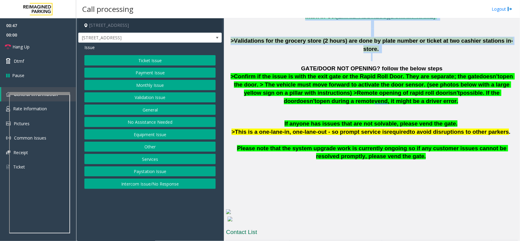
scroll to position [335, 0]
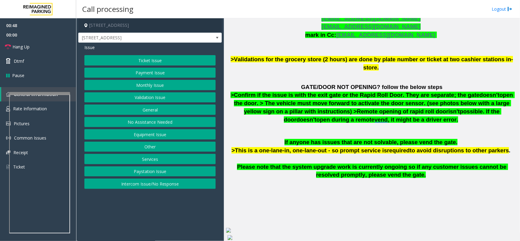
click at [373, 92] on span "open the door. > The vehicle must move forward to activate the door sensor. (se…" at bounding box center [374, 103] width 280 height 23
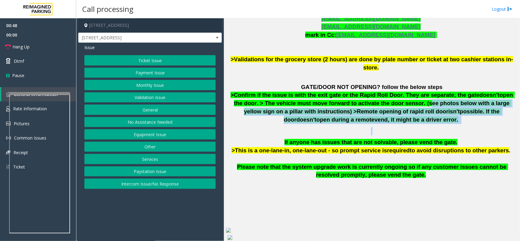
drag, startPoint x: 373, startPoint y: 80, endPoint x: 456, endPoint y: 103, distance: 85.9
click at [456, 103] on div "The login credentials for the JMS system at Lot 441 are as follows: Username: R…" at bounding box center [371, 35] width 291 height 335
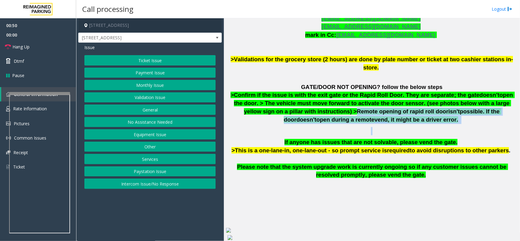
drag, startPoint x: 457, startPoint y: 103, endPoint x: 260, endPoint y: 89, distance: 197.5
click at [260, 89] on div "The login credentials for the JMS system at Lot 441 are as follows: Username: R…" at bounding box center [371, 35] width 291 height 335
click at [260, 92] on span "open the door. > The vehicle must move forward to activate the door sensor. (se…" at bounding box center [374, 103] width 280 height 23
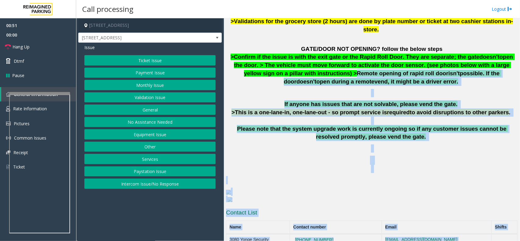
drag, startPoint x: 260, startPoint y: 89, endPoint x: 498, endPoint y: 259, distance: 292.4
click at [498, 241] on html "00:51 00:00 Hang Up Dtmf Pause General Information Rate Information Pictures Co…" at bounding box center [260, 120] width 520 height 241
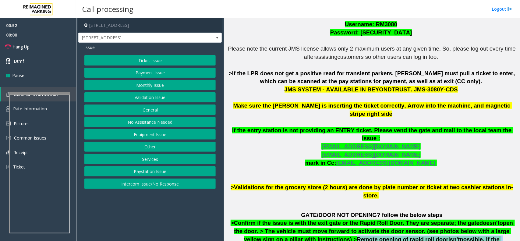
scroll to position [183, 0]
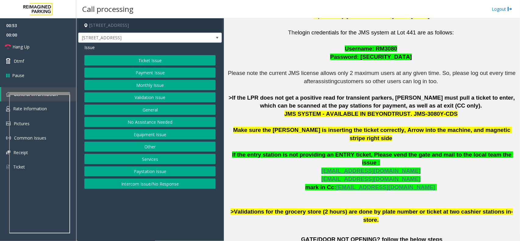
click at [352, 128] on span "Make sure the [PERSON_NAME] is inserting the ticket correctly, Arrow into the m…" at bounding box center [372, 134] width 279 height 15
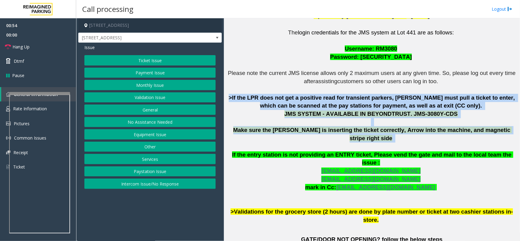
drag, startPoint x: 352, startPoint y: 128, endPoint x: 232, endPoint y: 98, distance: 123.7
click at [232, 98] on p "The login credentials for the JMS system at Lot 441 are as follows: Username: R…" at bounding box center [371, 126] width 291 height 195
click at [232, 98] on span ">If the LPR does not get a positive read for transient parkers, [PERSON_NAME] m…" at bounding box center [373, 101] width 288 height 15
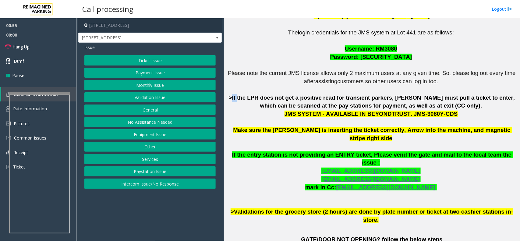
click at [232, 98] on span ">If the LPR does not get a positive read for transient parkers, [PERSON_NAME] m…" at bounding box center [373, 101] width 288 height 15
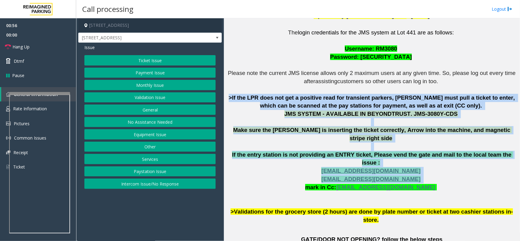
drag, startPoint x: 232, startPoint y: 98, endPoint x: 462, endPoint y: 165, distance: 239.2
click at [462, 165] on p "The login credentials for the JMS system at Lot 441 are as follows: Username: R…" at bounding box center [371, 126] width 291 height 195
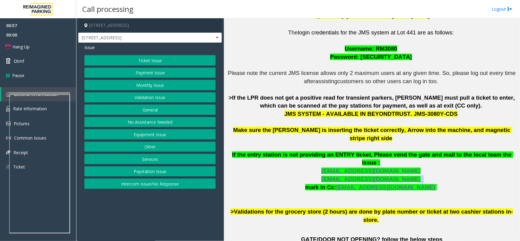
click at [462, 165] on p "The login credentials for the JMS system at Lot 441 are as follows: Username: R…" at bounding box center [371, 126] width 291 height 195
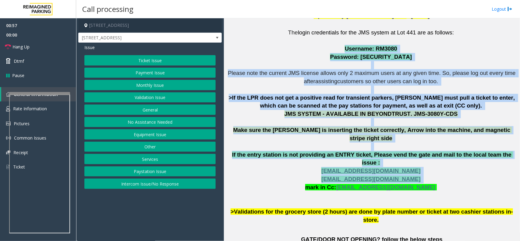
drag, startPoint x: 462, startPoint y: 165, endPoint x: 253, endPoint y: 49, distance: 238.6
click at [253, 49] on p "The login credentials for the JMS system at Lot 441 are as follows: Username: R…" at bounding box center [371, 126] width 291 height 195
click at [51, 49] on link "Hang Up" at bounding box center [38, 47] width 76 height 14
click at [157, 137] on button "Equipment Issue" at bounding box center [149, 134] width 131 height 10
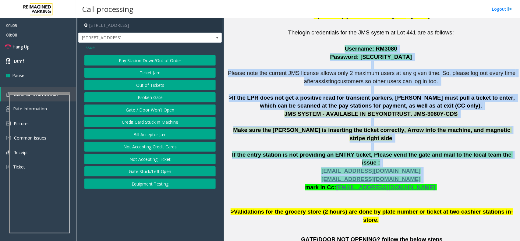
drag, startPoint x: 157, startPoint y: 137, endPoint x: 168, endPoint y: 165, distance: 30.0
click at [168, 165] on div "Pay Station Down/Out of Order Ticket Jam Out of Tickets [GEOGRAPHIC_DATA] / Doo…" at bounding box center [149, 122] width 131 height 134
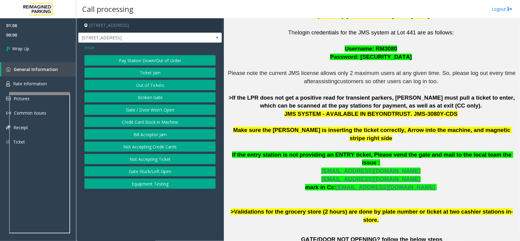
click at [92, 49] on span "Issue" at bounding box center [89, 47] width 10 height 6
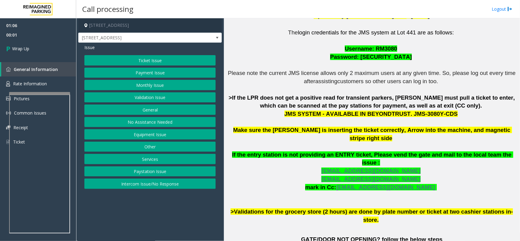
click at [152, 133] on button "Equipment Issue" at bounding box center [149, 134] width 131 height 10
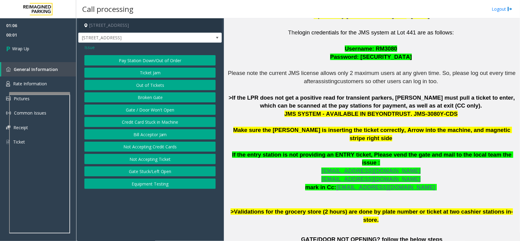
click at [150, 87] on button "Out of Tickets" at bounding box center [149, 85] width 131 height 10
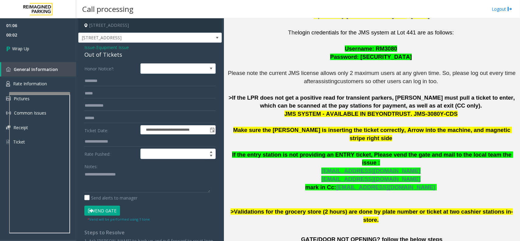
click at [118, 52] on div "Out of Tickets" at bounding box center [149, 55] width 131 height 8
copy div "Out of Tickets"
click at [98, 49] on span "- Equipment Issue" at bounding box center [112, 47] width 34 height 6
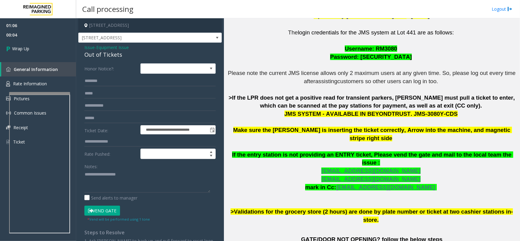
click at [104, 46] on span "Equipment Issue" at bounding box center [112, 47] width 33 height 6
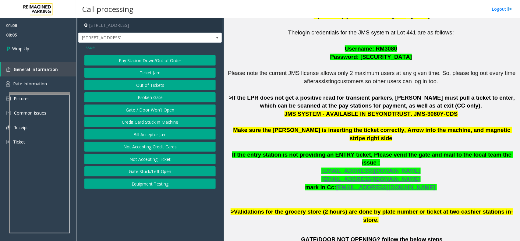
click at [90, 47] on span "Issue" at bounding box center [89, 47] width 10 height 6
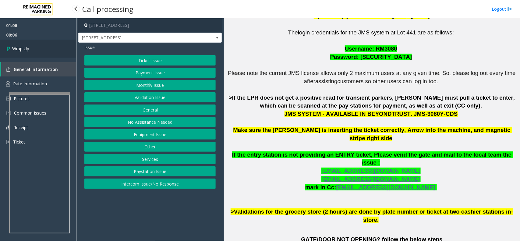
click at [36, 47] on link "Wrap Up" at bounding box center [38, 49] width 76 height 18
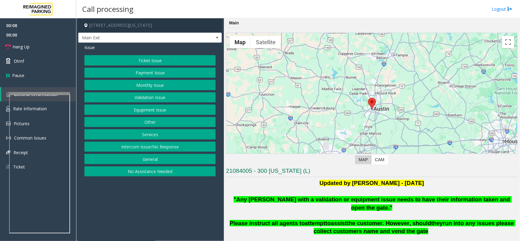
click at [157, 144] on button "Intercom Issue/No Response" at bounding box center [149, 147] width 131 height 10
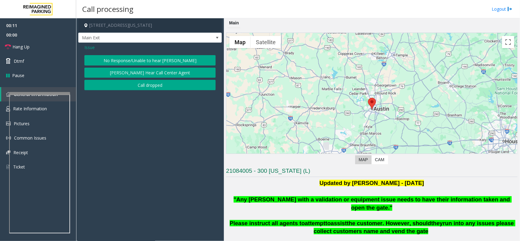
click at [146, 62] on button "No Response/Unable to hear [PERSON_NAME]" at bounding box center [149, 60] width 131 height 10
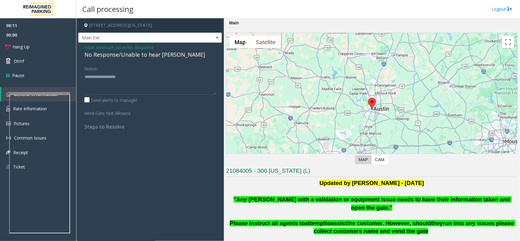
click at [139, 52] on div "No Response/Unable to hear [PERSON_NAME]" at bounding box center [149, 55] width 131 height 8
click at [164, 84] on textarea at bounding box center [149, 83] width 131 height 23
paste textarea "**********"
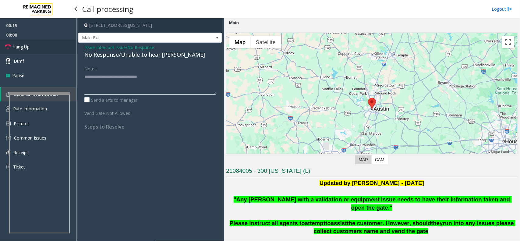
type textarea "**********"
click at [55, 51] on link "Hang Up" at bounding box center [38, 47] width 76 height 14
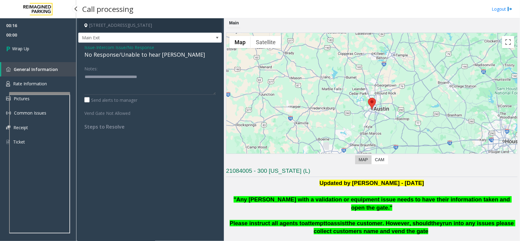
click at [55, 51] on link "Wrap Up" at bounding box center [38, 49] width 76 height 18
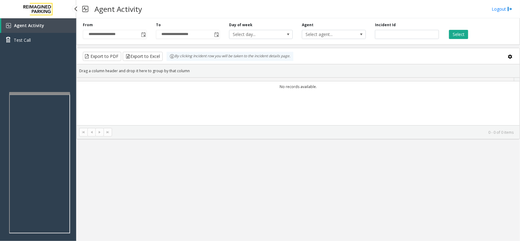
click at [54, 51] on div "Agent Activity Test Call" at bounding box center [38, 34] width 76 height 33
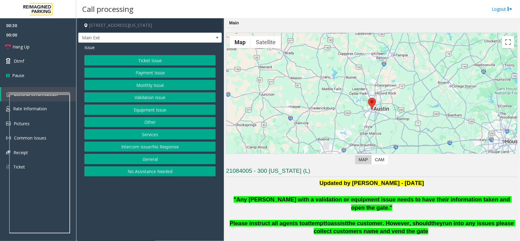
click at [160, 83] on button "Monthly Issue" at bounding box center [149, 85] width 131 height 10
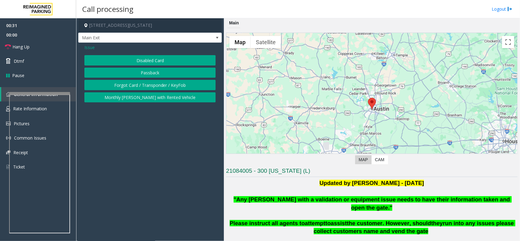
click at [160, 83] on button "Forgot Card / Transponder / KeyFob" at bounding box center [149, 85] width 131 height 10
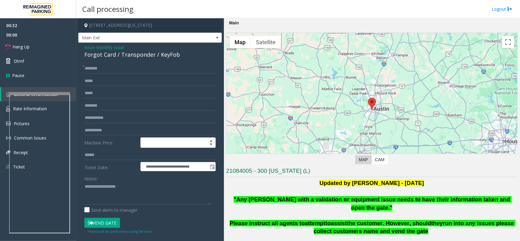
click at [90, 57] on div "Forgot Card / Transponder / KeyFob" at bounding box center [149, 55] width 131 height 8
drag, startPoint x: 90, startPoint y: 57, endPoint x: 103, endPoint y: 57, distance: 12.5
click at [103, 57] on div "Forgot Card / Transponder / KeyFob" at bounding box center [149, 55] width 131 height 8
copy div "Forgot Card"
click at [114, 191] on textarea at bounding box center [147, 193] width 126 height 23
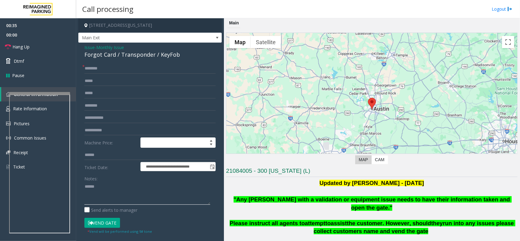
paste textarea "**********"
type textarea "**********"
click at [127, 65] on input "text" at bounding box center [149, 68] width 131 height 10
type input "*****"
click at [123, 201] on textarea at bounding box center [147, 193] width 126 height 23
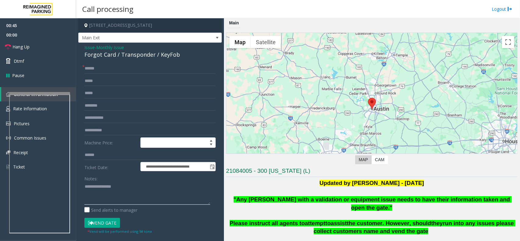
paste textarea "**********"
type textarea "**********"
click at [102, 68] on input "*****" at bounding box center [149, 68] width 131 height 10
type input "******"
click at [117, 219] on button "Vend Gate" at bounding box center [102, 223] width 36 height 10
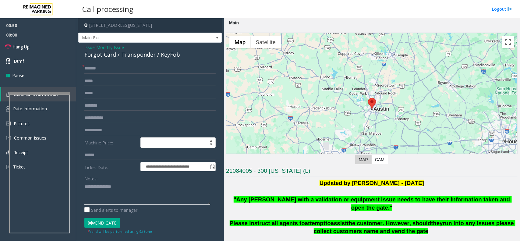
click at [110, 192] on textarea at bounding box center [147, 193] width 126 height 23
click at [139, 183] on textarea at bounding box center [147, 193] width 126 height 23
paste textarea "**********"
type textarea "**********"
click at [101, 223] on button "Vend Gate" at bounding box center [102, 223] width 36 height 10
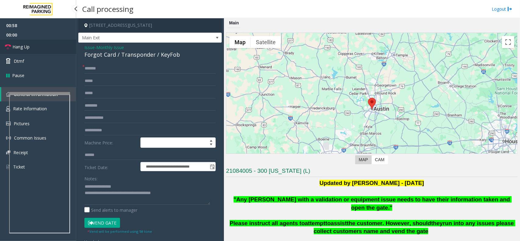
click at [25, 41] on link "Hang Up" at bounding box center [38, 47] width 76 height 14
click at [27, 41] on link "Hang Up" at bounding box center [38, 47] width 76 height 14
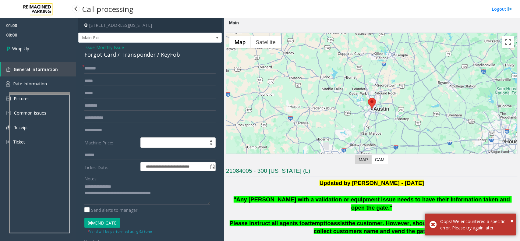
click at [30, 43] on link "Wrap Up" at bounding box center [38, 49] width 76 height 18
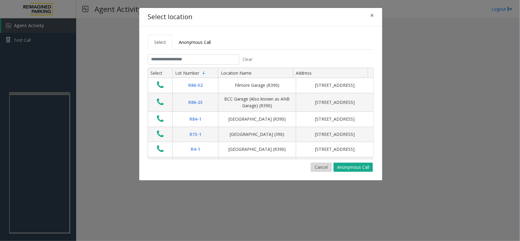
click at [321, 170] on button "Cancel" at bounding box center [321, 167] width 21 height 9
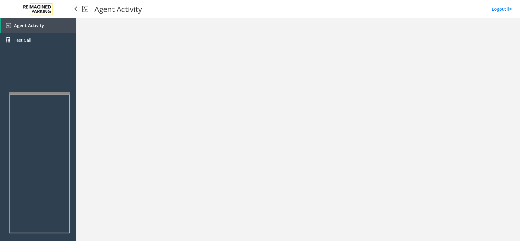
click at [33, 24] on span "Agent Activity" at bounding box center [29, 26] width 30 height 6
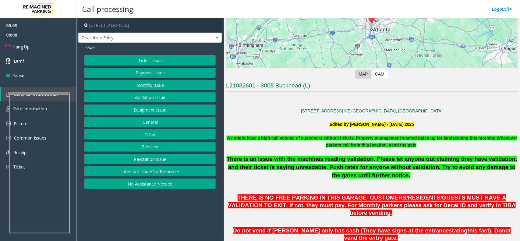
scroll to position [114, 0]
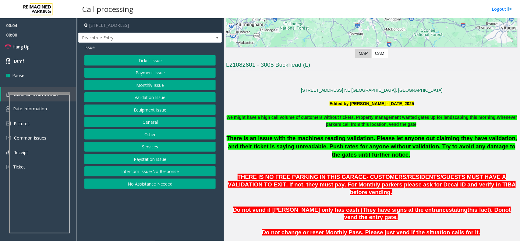
click at [262, 62] on h3 "L21082601 - 3005 Buckhead (L)" at bounding box center [371, 66] width 291 height 10
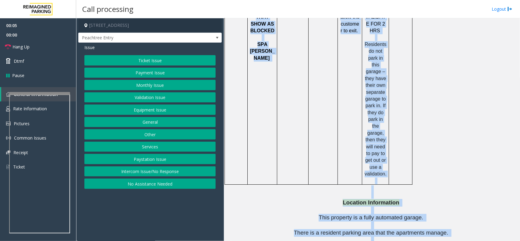
scroll to position [812, 0]
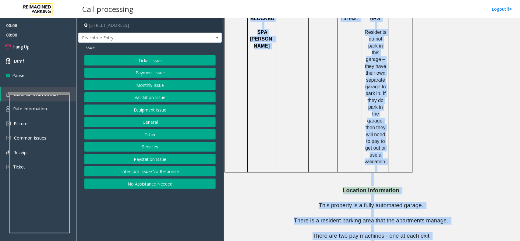
drag, startPoint x: 262, startPoint y: 62, endPoint x: 382, endPoint y: 238, distance: 213.0
click at [382, 241] on html "00:06 00:00 Hang Up Dtmf Pause General Information Rate Information Pictures Co…" at bounding box center [260, 120] width 520 height 241
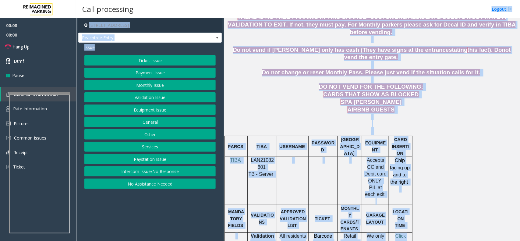
scroll to position [0, 0]
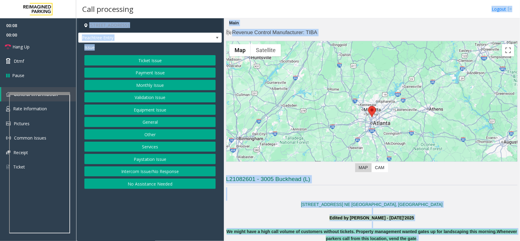
drag, startPoint x: 388, startPoint y: 175, endPoint x: 304, endPoint y: -13, distance: 206.1
click at [304, 0] on html "00:08 00:00 Hang Up Dtmf Pause General Information Rate Information Pictures Co…" at bounding box center [260, 120] width 520 height 241
click at [281, 189] on p at bounding box center [371, 190] width 291 height 7
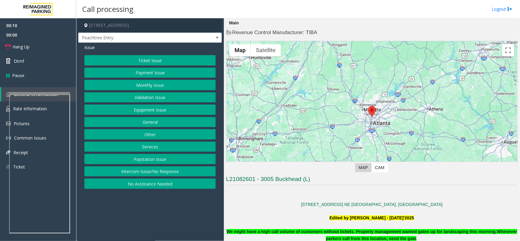
drag, startPoint x: 191, startPoint y: 171, endPoint x: 184, endPoint y: 46, distance: 125.1
click at [192, 171] on button "Intercom Issue/No Response" at bounding box center [149, 171] width 131 height 10
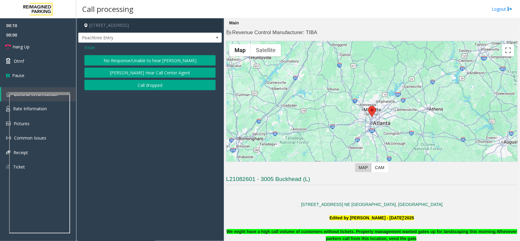
click at [177, 65] on button "No Response/Unable to hear [PERSON_NAME]" at bounding box center [149, 60] width 131 height 10
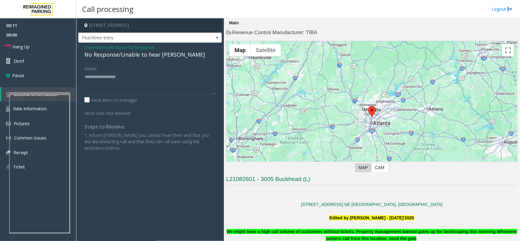
click at [174, 56] on div "No Response/Unable to hear [PERSON_NAME]" at bounding box center [149, 55] width 131 height 8
type textarea "**********"
click at [48, 50] on link "Hang Up" at bounding box center [38, 47] width 76 height 14
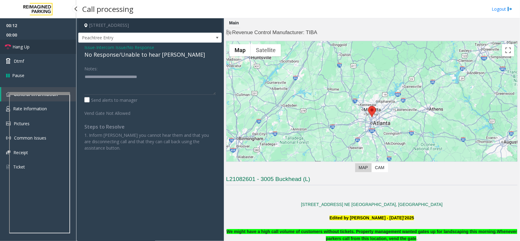
click at [48, 50] on link "Hang Up" at bounding box center [38, 47] width 76 height 14
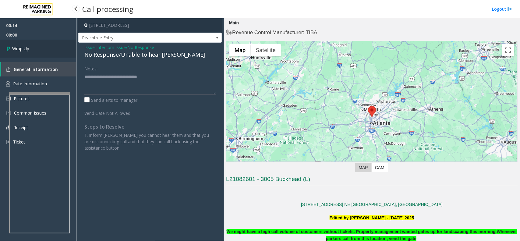
click at [48, 50] on link "Wrap Up" at bounding box center [38, 49] width 76 height 18
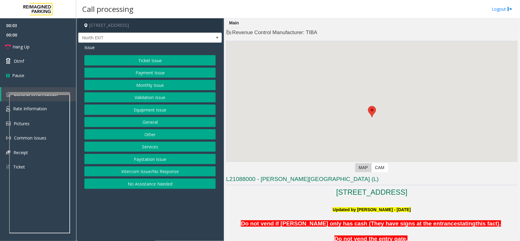
scroll to position [114, 0]
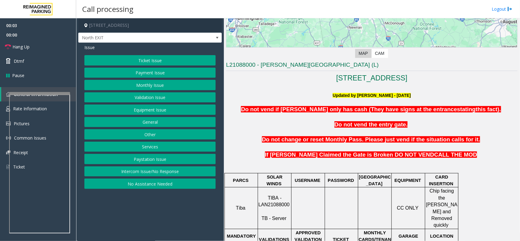
click at [279, 104] on p at bounding box center [371, 102] width 291 height 7
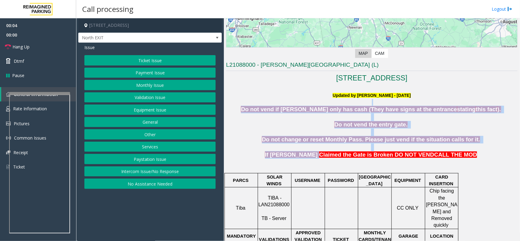
drag, startPoint x: 279, startPoint y: 104, endPoint x: 319, endPoint y: 153, distance: 62.5
click at [319, 153] on span "If [PERSON_NAME] Claimed the Gate is Broken DO NOT VEND" at bounding box center [349, 154] width 169 height 6
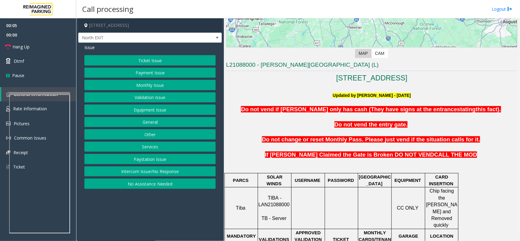
click at [274, 202] on p "TIBA - LAN21088000 TB - Server" at bounding box center [274, 208] width 33 height 27
click at [271, 201] on p "TIBA - LAN21088000 TB - Server" at bounding box center [274, 208] width 33 height 27
copy span "LAN21088000"
click at [118, 93] on button "Validation Issue" at bounding box center [149, 97] width 131 height 10
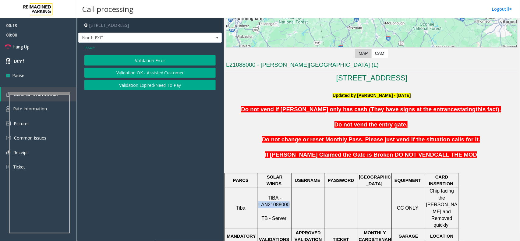
click at [139, 55] on button "Validation Error" at bounding box center [149, 60] width 131 height 10
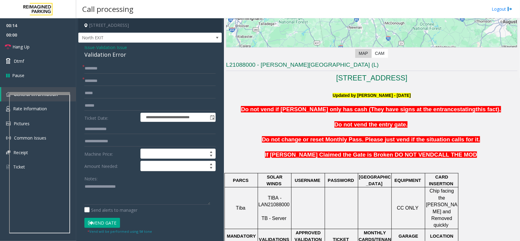
click at [119, 47] on span "Validation Issue" at bounding box center [111, 47] width 31 height 6
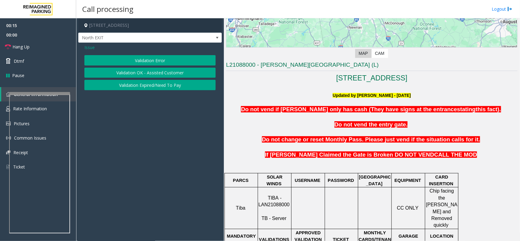
click at [124, 57] on button "Validation Error" at bounding box center [149, 60] width 131 height 10
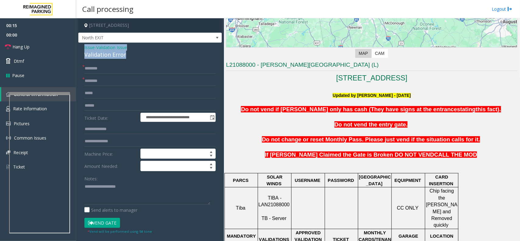
click at [124, 57] on div "Validation Error" at bounding box center [149, 55] width 131 height 8
copy div "Validation Error"
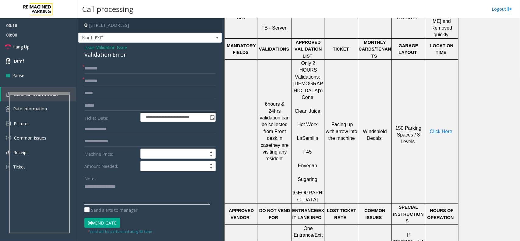
click at [96, 197] on textarea at bounding box center [147, 193] width 126 height 23
paste textarea "**********"
type textarea "**********"
click at [308, 142] on span at bounding box center [307, 144] width 1 height 5
click at [307, 135] on span "Semilia" at bounding box center [310, 137] width 16 height 5
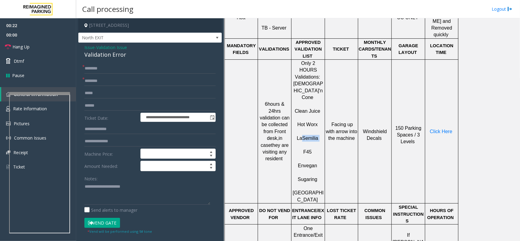
click at [307, 135] on span "Semilia" at bounding box center [310, 137] width 16 height 5
click at [102, 60] on div "**********" at bounding box center [149, 220] width 143 height 354
click at [119, 79] on input "text" at bounding box center [149, 81] width 131 height 10
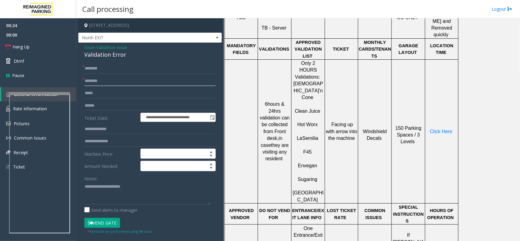
paste input "**********"
type input "**********"
click at [146, 197] on textarea at bounding box center [147, 193] width 126 height 23
paste textarea "**********"
type textarea "**********"
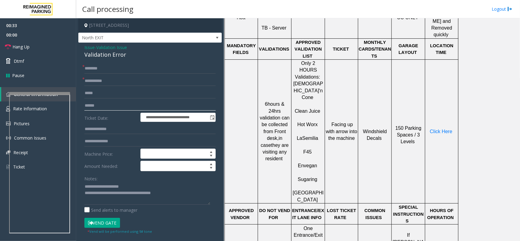
click at [107, 106] on input "text" at bounding box center [149, 105] width 131 height 10
paste input "*******"
type input "*******"
click at [437, 129] on span "Click Here" at bounding box center [441, 131] width 23 height 5
click at [120, 94] on input "text" at bounding box center [149, 93] width 131 height 10
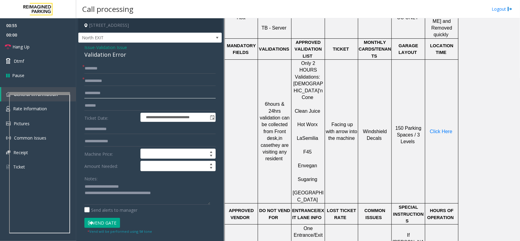
type input "**********"
click at [94, 75] on form "**********" at bounding box center [149, 148] width 131 height 171
click at [99, 225] on button "Vend Gate" at bounding box center [102, 223] width 36 height 10
click at [101, 68] on input "text" at bounding box center [149, 68] width 131 height 10
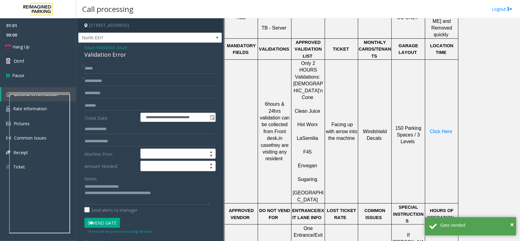
drag, startPoint x: 85, startPoint y: 61, endPoint x: 90, endPoint y: 56, distance: 7.3
click at [90, 56] on div "Validation Error" at bounding box center [149, 55] width 131 height 8
click at [101, 70] on input "****" at bounding box center [149, 68] width 131 height 10
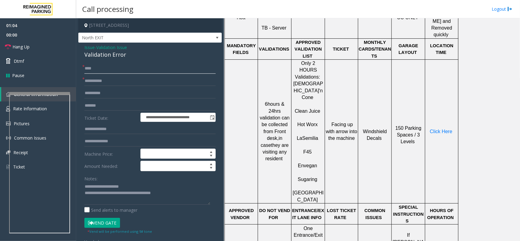
type input "****"
click at [48, 48] on link "Hang Up" at bounding box center [38, 47] width 76 height 14
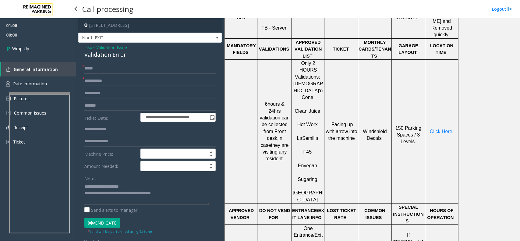
click at [48, 48] on link "Wrap Up" at bounding box center [38, 49] width 76 height 18
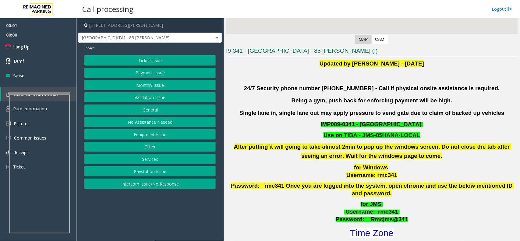
scroll to position [152, 0]
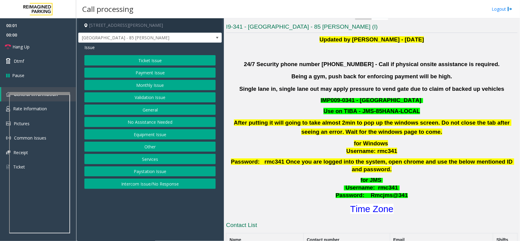
click at [188, 93] on button "Validation Issue" at bounding box center [149, 97] width 131 height 10
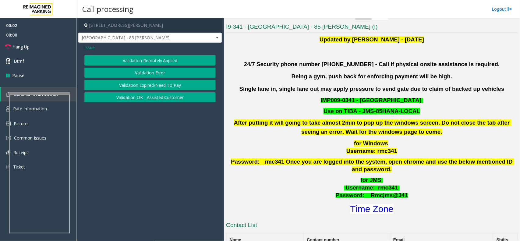
click at [147, 72] on button "Validation Error" at bounding box center [149, 73] width 131 height 10
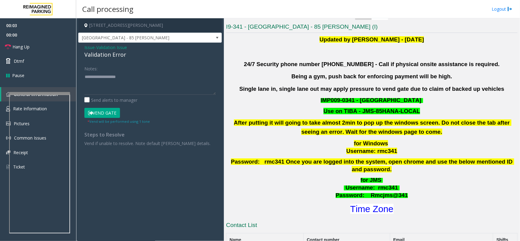
click at [112, 54] on div "Validation Error" at bounding box center [149, 55] width 131 height 8
click at [127, 87] on textarea at bounding box center [149, 83] width 131 height 23
paste textarea "**********"
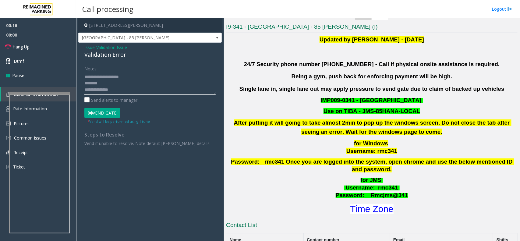
scroll to position [4, 0]
click at [365, 204] on font "Time Zone" at bounding box center [371, 209] width 43 height 10
click at [102, 110] on button "Vend Gate" at bounding box center [102, 113] width 36 height 10
click at [106, 92] on textarea at bounding box center [149, 83] width 131 height 23
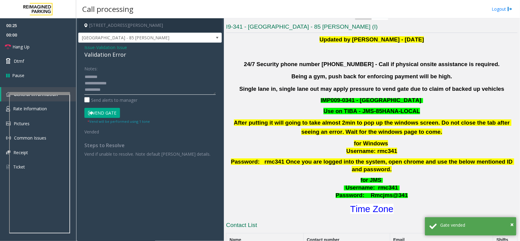
paste textarea "**********"
drag, startPoint x: 93, startPoint y: 87, endPoint x: 91, endPoint y: 84, distance: 3.2
type textarea "**********"
click at [44, 46] on link "Hang Up" at bounding box center [38, 47] width 76 height 14
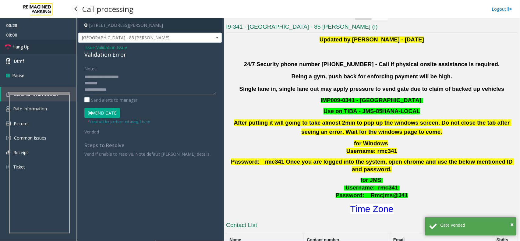
click at [44, 46] on link "Hang Up" at bounding box center [38, 47] width 76 height 14
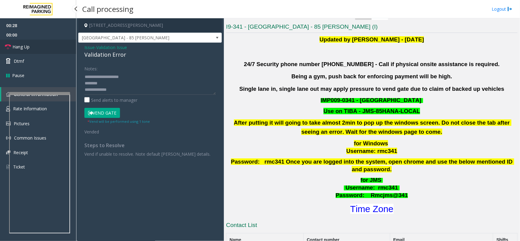
click at [44, 46] on link "Hang Up" at bounding box center [38, 47] width 76 height 14
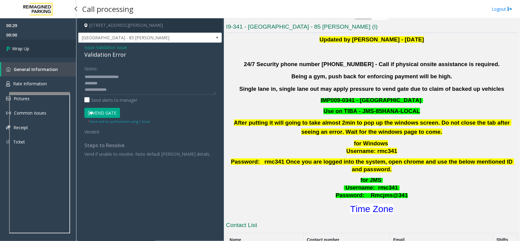
click at [44, 46] on link "Wrap Up" at bounding box center [38, 49] width 76 height 18
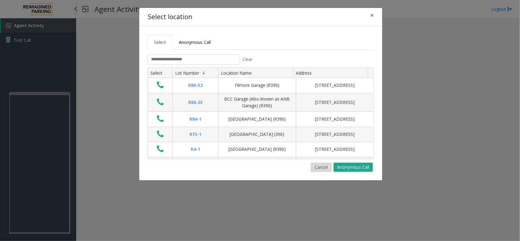
click at [320, 168] on button "Cancel" at bounding box center [321, 167] width 21 height 9
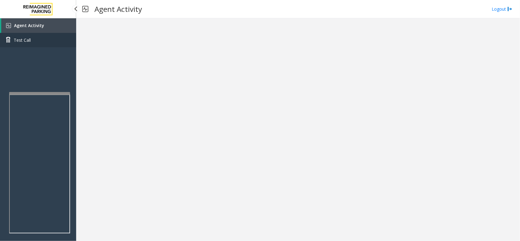
click at [54, 33] on link "Test Call" at bounding box center [38, 40] width 76 height 14
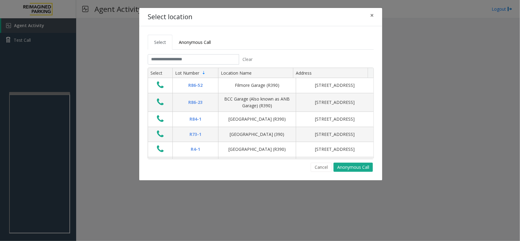
click at [317, 172] on div "Select Anonymous Call Clear Select Lot Number Location Name Address R86-52 Film…" at bounding box center [260, 103] width 243 height 154
click at [319, 169] on button "Cancel" at bounding box center [321, 167] width 21 height 9
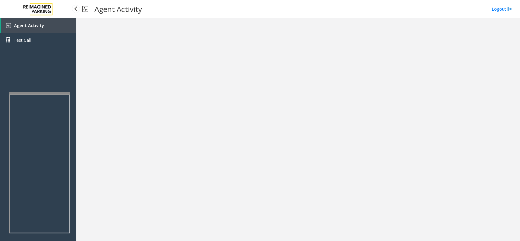
click at [72, 24] on link "Agent Activity" at bounding box center [38, 25] width 75 height 15
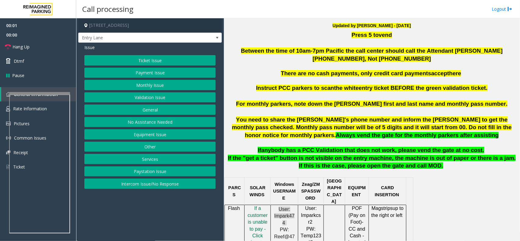
scroll to position [228, 0]
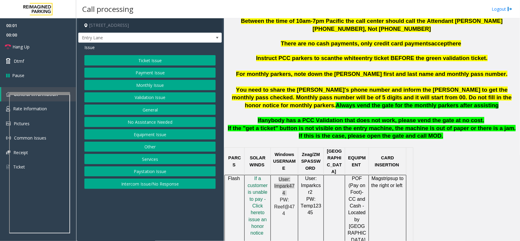
click at [304, 98] on span "You need to share the [PERSON_NAME]'s phone number and inform the [PERSON_NAME]…" at bounding box center [371, 97] width 279 height 22
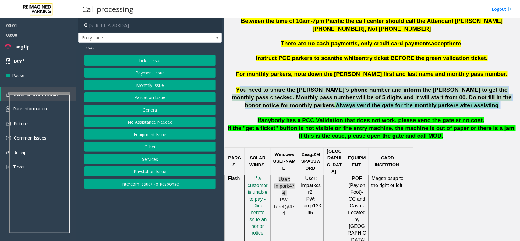
click at [304, 98] on span "You need to share the [PERSON_NAME]'s phone number and inform the [PERSON_NAME]…" at bounding box center [371, 97] width 279 height 22
click at [184, 188] on button "Intercom Issue/No Response" at bounding box center [149, 183] width 131 height 10
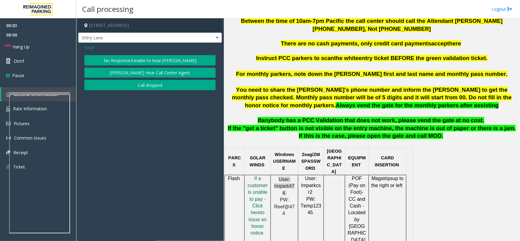
click at [86, 45] on span "Issue" at bounding box center [89, 47] width 10 height 6
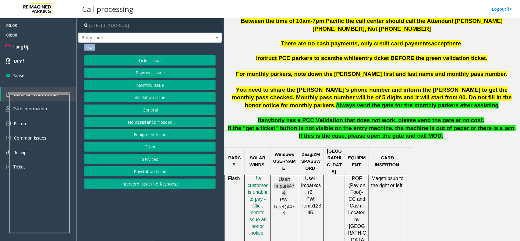
click at [86, 45] on span "Issue" at bounding box center [89, 47] width 10 height 6
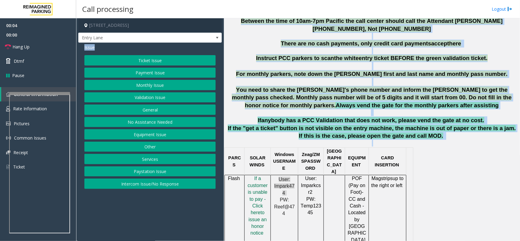
drag, startPoint x: 86, startPoint y: 45, endPoint x: 375, endPoint y: 145, distance: 305.9
click at [375, 145] on div "[STREET_ADDRESS] Entry Lane Issue Ticket Issue Payment Issue Monthly Issue Vali…" at bounding box center [297, 129] width 443 height 223
click at [375, 145] on p "If the "get a ticket" button is not visible on the entry machine, the machine i…" at bounding box center [371, 135] width 291 height 23
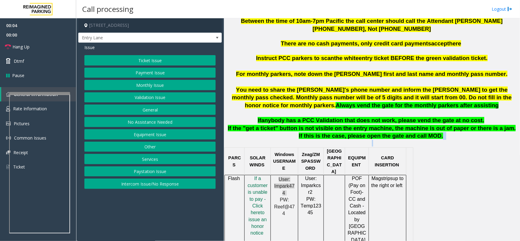
click at [375, 145] on p "If the "get a ticket" button is not visible on the entry machine, the machine i…" at bounding box center [371, 135] width 291 height 23
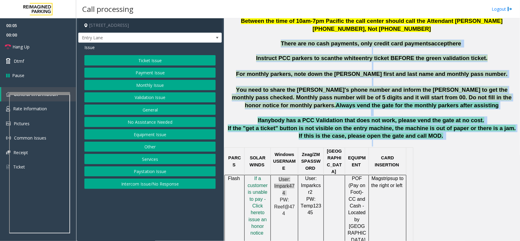
drag, startPoint x: 375, startPoint y: 145, endPoint x: 277, endPoint y: 47, distance: 138.2
click at [277, 47] on p "There are no cash payments, only credit card payments accept here" at bounding box center [371, 44] width 291 height 8
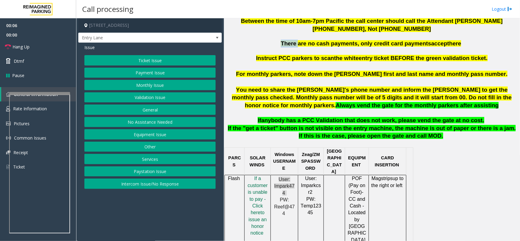
click at [277, 47] on p "There are no cash payments, only credit card payments accept here" at bounding box center [371, 44] width 291 height 8
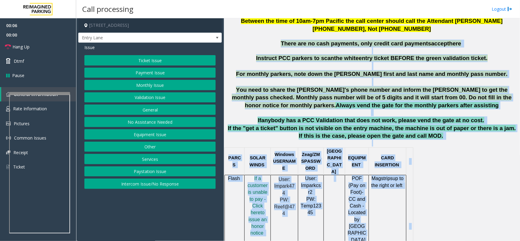
drag, startPoint x: 277, startPoint y: 47, endPoint x: 437, endPoint y: 166, distance: 199.1
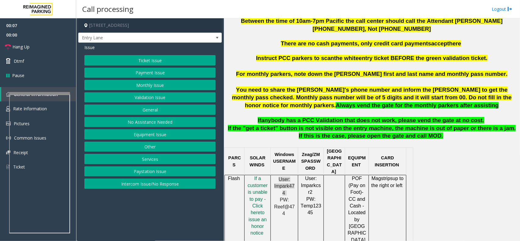
click at [179, 67] on div "Ticket Issue Payment Issue Monthly Issue Validation Issue General No Assistance…" at bounding box center [149, 122] width 131 height 134
click at [176, 56] on button "Ticket Issue" at bounding box center [149, 60] width 131 height 10
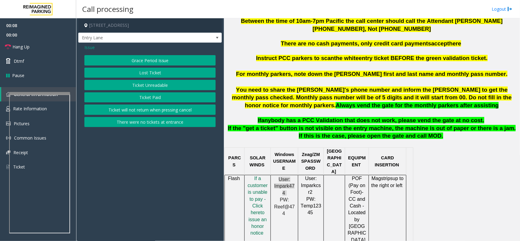
click at [178, 122] on button "There were no tickets at entrance" at bounding box center [149, 122] width 131 height 10
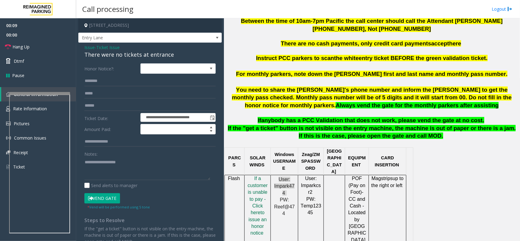
click at [119, 50] on span "Ticket Issue" at bounding box center [107, 47] width 23 height 6
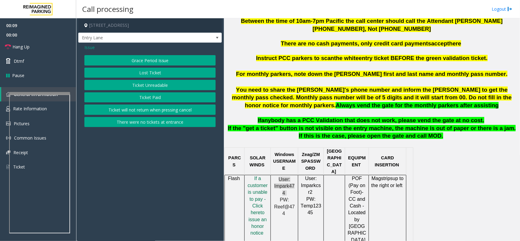
click at [119, 50] on div "Issue" at bounding box center [149, 47] width 131 height 6
click at [147, 124] on button "There were no tickets at entrance" at bounding box center [149, 122] width 131 height 10
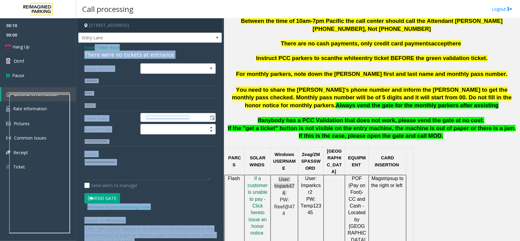
click at [126, 55] on div "There were no tickets at entrance" at bounding box center [149, 55] width 131 height 8
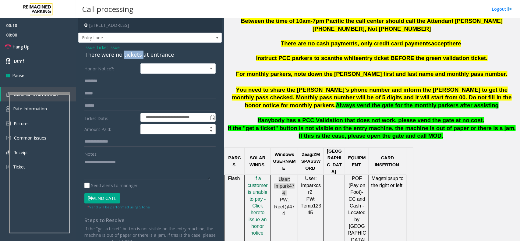
click at [126, 55] on div "There were no tickets at entrance" at bounding box center [149, 55] width 131 height 8
click at [143, 173] on textarea at bounding box center [147, 168] width 126 height 23
paste textarea "**********"
drag, startPoint x: 32, startPoint y: 49, endPoint x: 34, endPoint y: 79, distance: 30.2
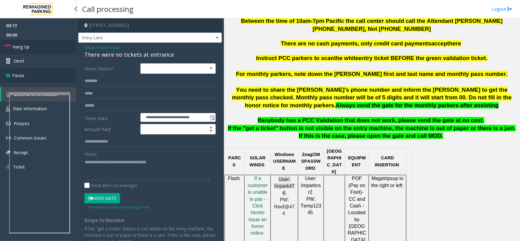
click at [32, 49] on link "Hang Up" at bounding box center [38, 47] width 76 height 14
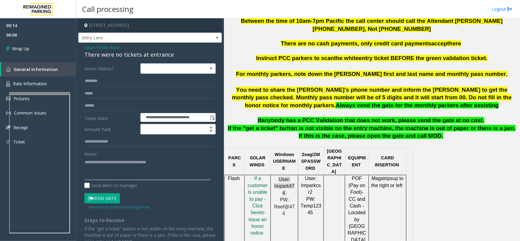
click at [129, 165] on textarea at bounding box center [147, 168] width 126 height 23
type textarea "******"
paste textarea "**********"
drag, startPoint x: 150, startPoint y: 50, endPoint x: 152, endPoint y: 57, distance: 7.6
click at [149, 53] on div "Issue - Ticket Issue There were no tickets at entrance" at bounding box center [149, 51] width 131 height 15
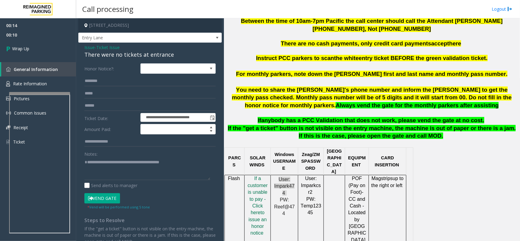
click at [152, 57] on div "There were no tickets at entrance" at bounding box center [149, 55] width 131 height 8
click at [144, 156] on div "Notes:" at bounding box center [149, 164] width 131 height 31
click at [145, 159] on textarea at bounding box center [147, 168] width 126 height 23
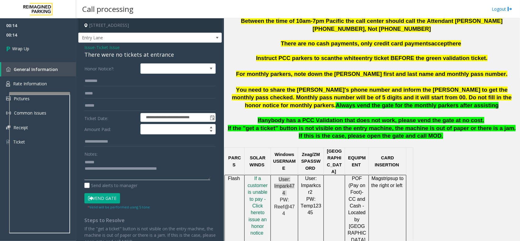
paste textarea "**********"
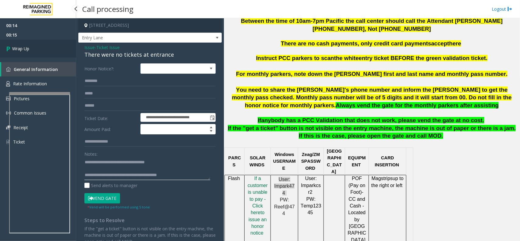
type textarea "**********"
click at [57, 46] on link "Wrap Up" at bounding box center [38, 49] width 76 height 18
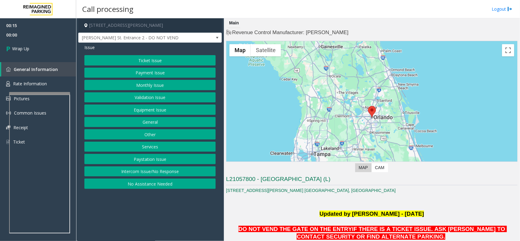
click at [166, 170] on button "Intercom Issue/No Response" at bounding box center [149, 171] width 131 height 10
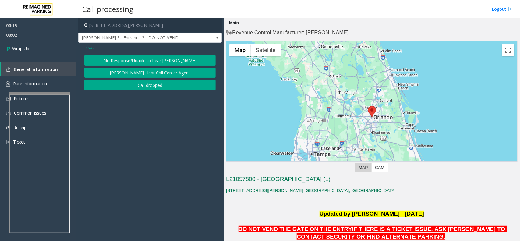
click at [83, 46] on div "Issue No Response/Unable to hear [PERSON_NAME] Cannot Hear Call Center Agent Ca…" at bounding box center [149, 68] width 143 height 51
click at [89, 46] on span "Issue" at bounding box center [89, 47] width 10 height 6
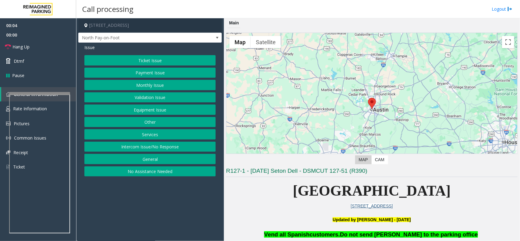
drag, startPoint x: 157, startPoint y: 149, endPoint x: 163, endPoint y: 103, distance: 47.1
click at [157, 150] on button "Intercom Issue/No Response" at bounding box center [149, 147] width 131 height 10
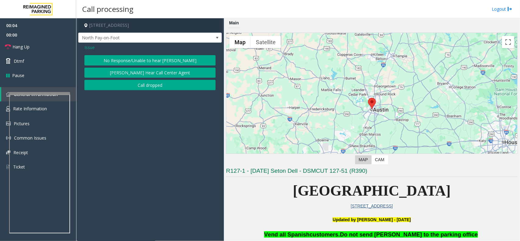
click at [150, 55] on div "Issue No Response/Unable to hear [PERSON_NAME] Cannot Hear Call Center Agent Ca…" at bounding box center [149, 68] width 143 height 51
click at [151, 58] on button "No Response/Unable to hear [PERSON_NAME]" at bounding box center [149, 60] width 131 height 10
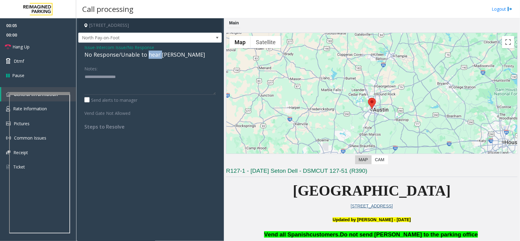
click at [151, 58] on div "No Response/Unable to hear [PERSON_NAME]" at bounding box center [149, 55] width 131 height 8
click at [153, 81] on textarea at bounding box center [149, 83] width 131 height 23
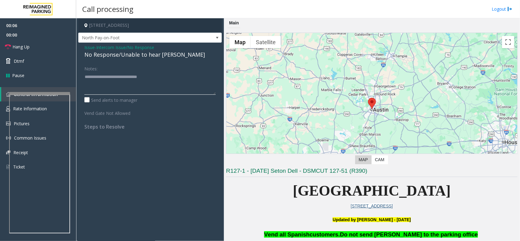
type textarea "**********"
click at [156, 71] on div "Notes:" at bounding box center [149, 78] width 131 height 31
click at [154, 77] on textarea at bounding box center [149, 83] width 131 height 23
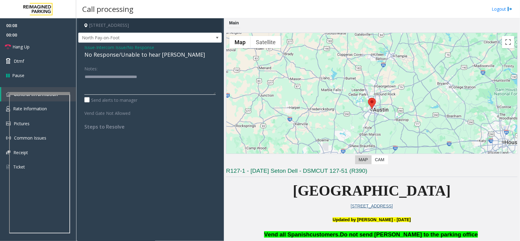
click at [154, 77] on textarea at bounding box center [149, 83] width 131 height 23
click at [153, 110] on div "Vend Gate Not Allowed" at bounding box center [150, 112] width 134 height 9
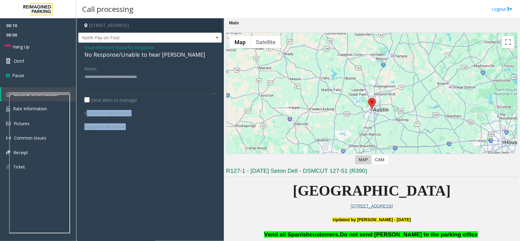
drag, startPoint x: 153, startPoint y: 110, endPoint x: 157, endPoint y: 135, distance: 25.0
click at [157, 135] on div "Issue - Intercom Issue/No Response No Response/Unable to hear parker Notes: Sen…" at bounding box center [149, 89] width 143 height 93
drag, startPoint x: 157, startPoint y: 135, endPoint x: 95, endPoint y: 110, distance: 66.7
click at [95, 110] on div "Issue - Intercom Issue/No Response No Response/Unable to hear parker Notes: Sen…" at bounding box center [149, 89] width 143 height 93
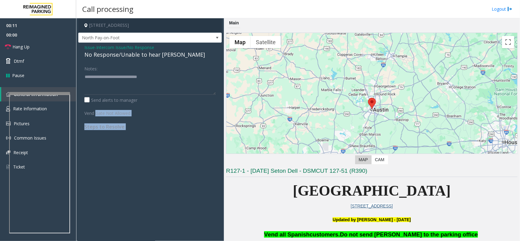
click at [95, 110] on label "Vend Gate Not Allowed" at bounding box center [111, 112] width 56 height 9
drag, startPoint x: 95, startPoint y: 110, endPoint x: 126, endPoint y: 131, distance: 37.5
click at [126, 131] on div "Issue - Intercom Issue/No Response No Response/Unable to hear parker Notes: Sen…" at bounding box center [149, 89] width 143 height 93
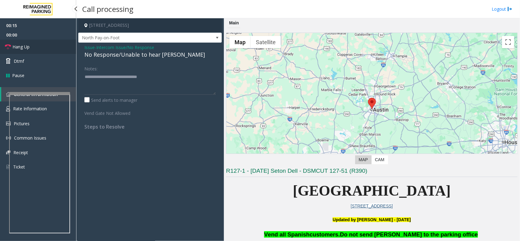
click at [49, 45] on link "Hang Up" at bounding box center [38, 47] width 76 height 14
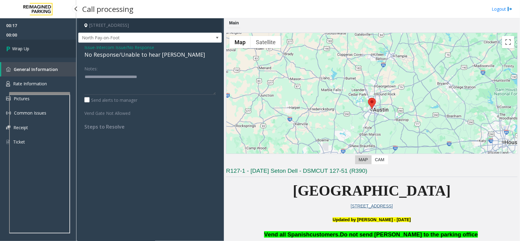
click at [43, 44] on link "Wrap Up" at bounding box center [38, 49] width 76 height 18
